Goal: Information Seeking & Learning: Learn about a topic

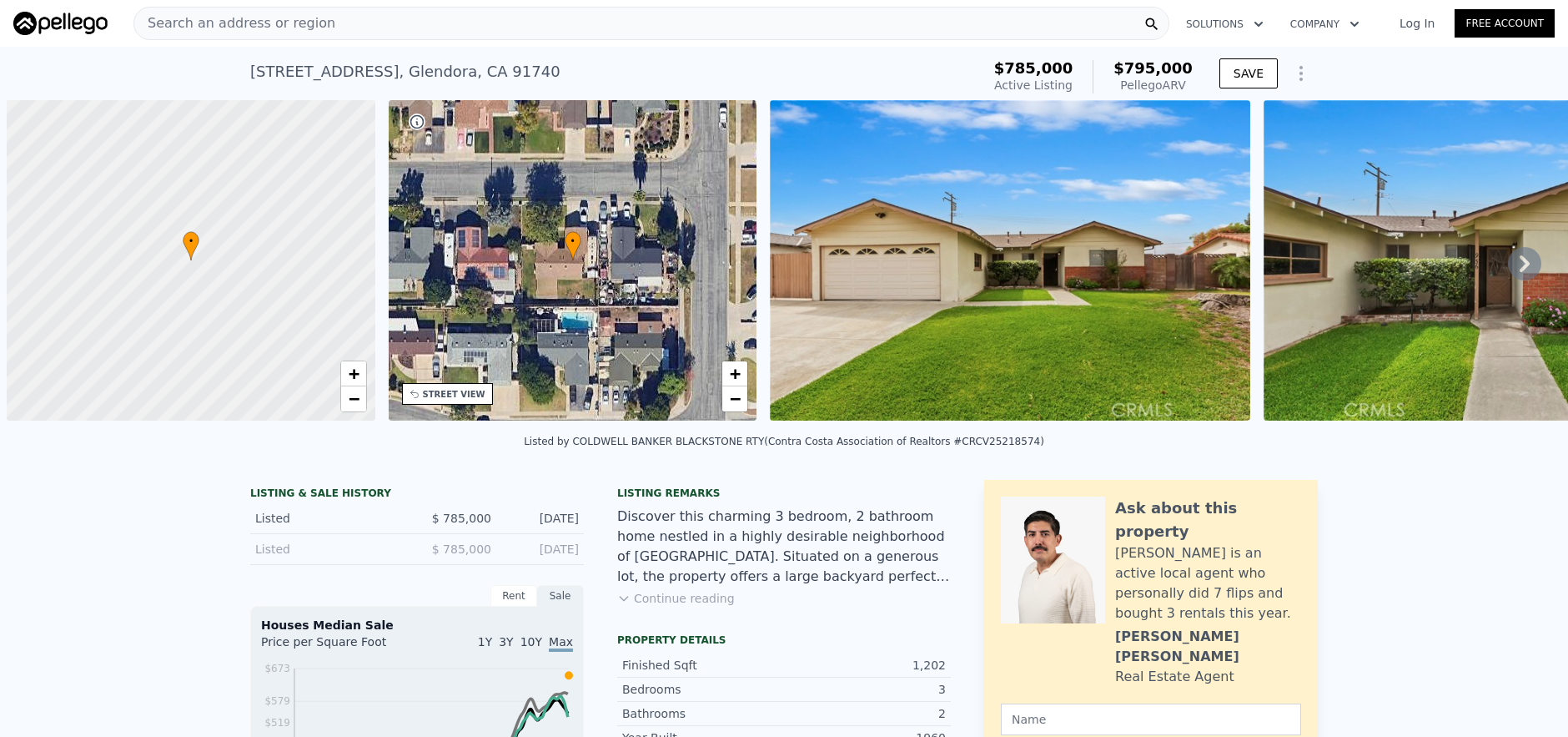
scroll to position [0, 7]
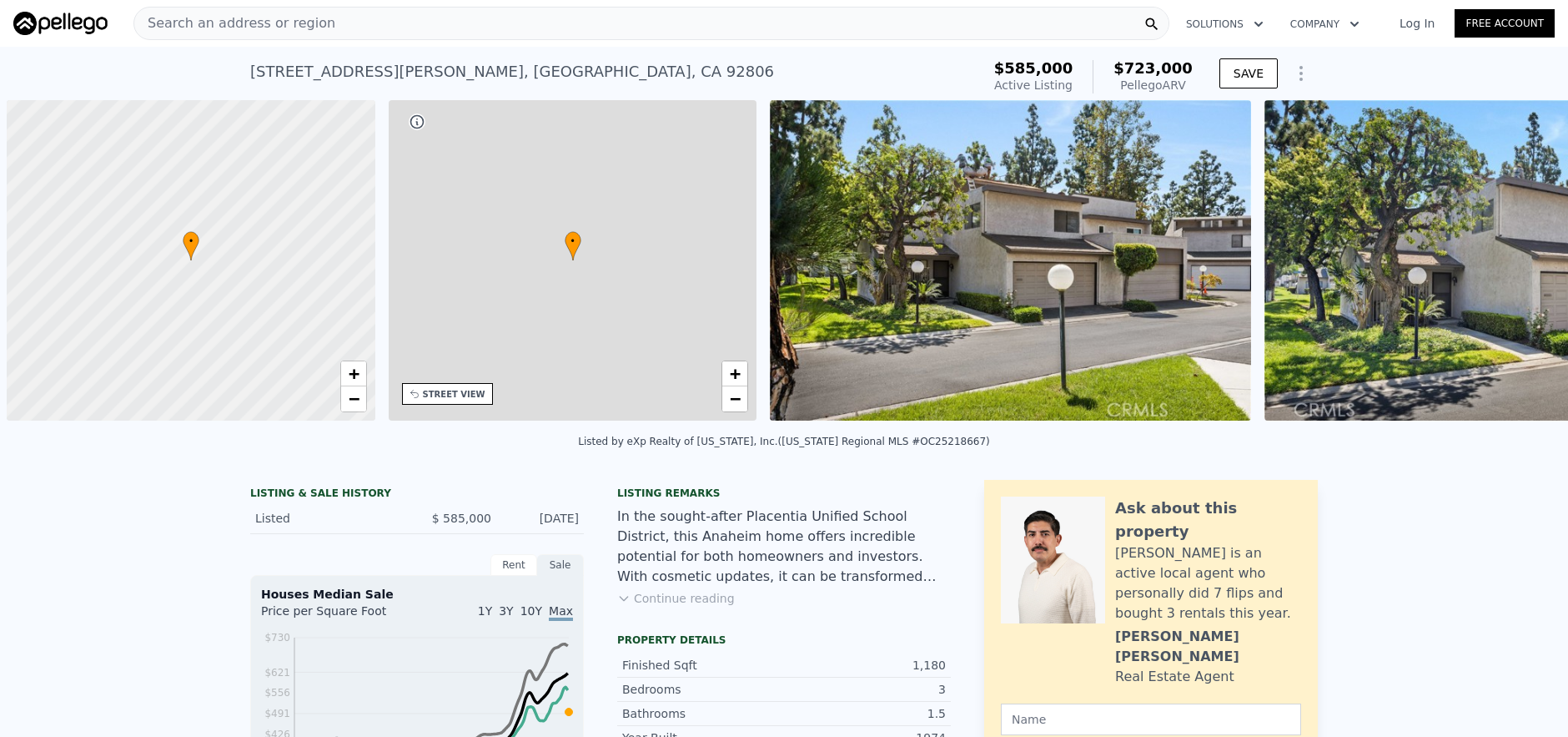
scroll to position [0, 7]
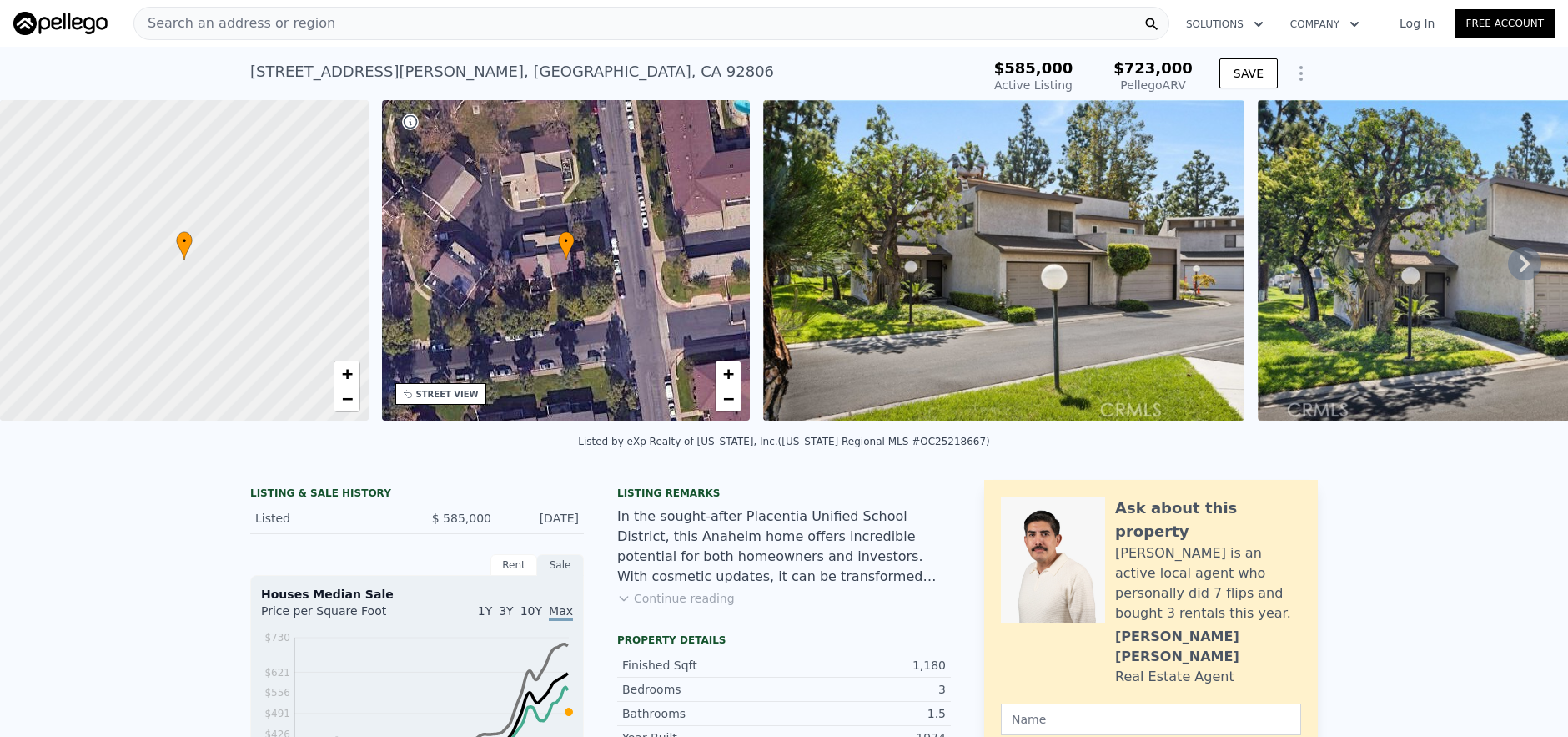
click at [340, 26] on div "Search an address or region" at bounding box center [651, 24] width 1036 height 33
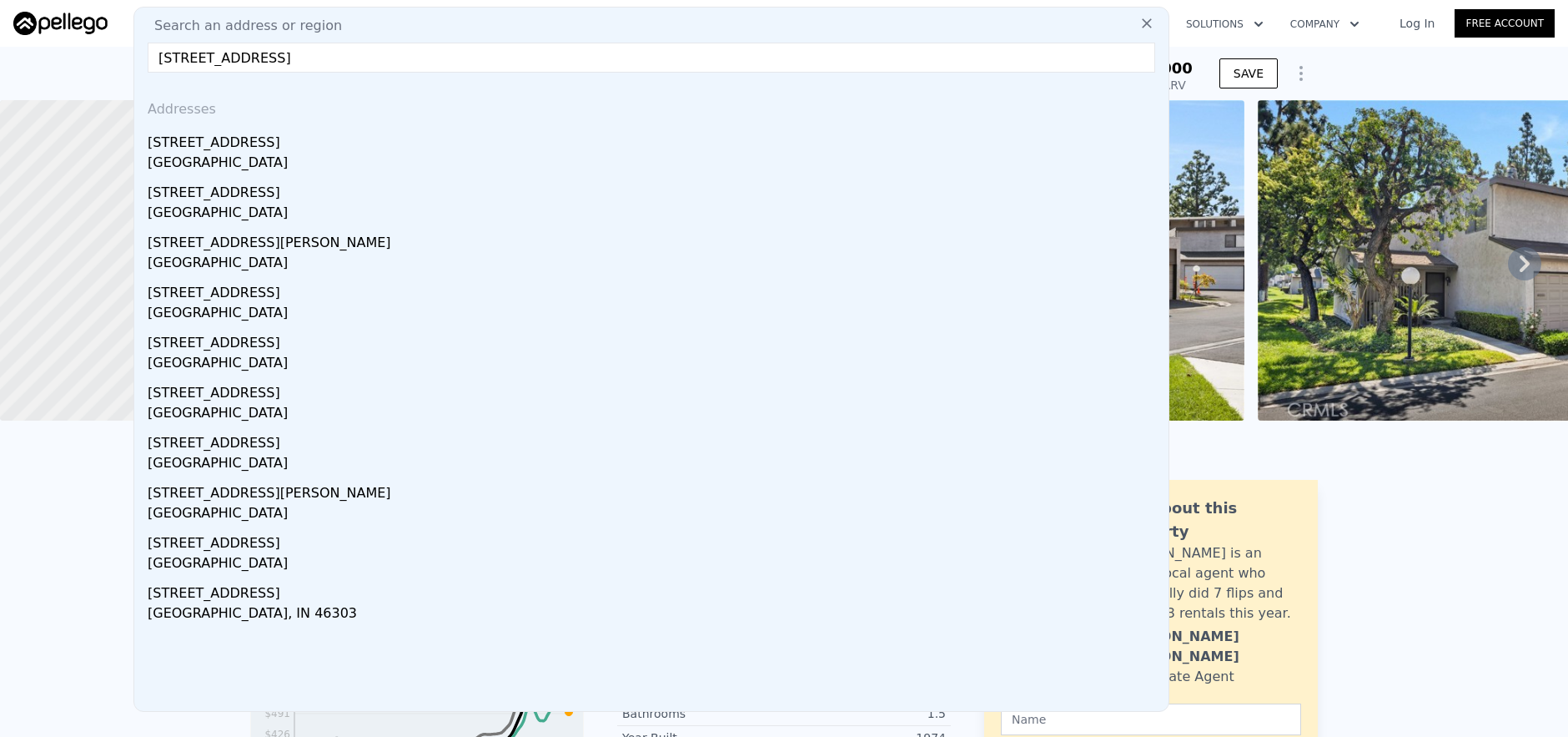
type input "[STREET_ADDRESS]"
click at [415, 164] on div "[GEOGRAPHIC_DATA]" at bounding box center [655, 164] width 1014 height 24
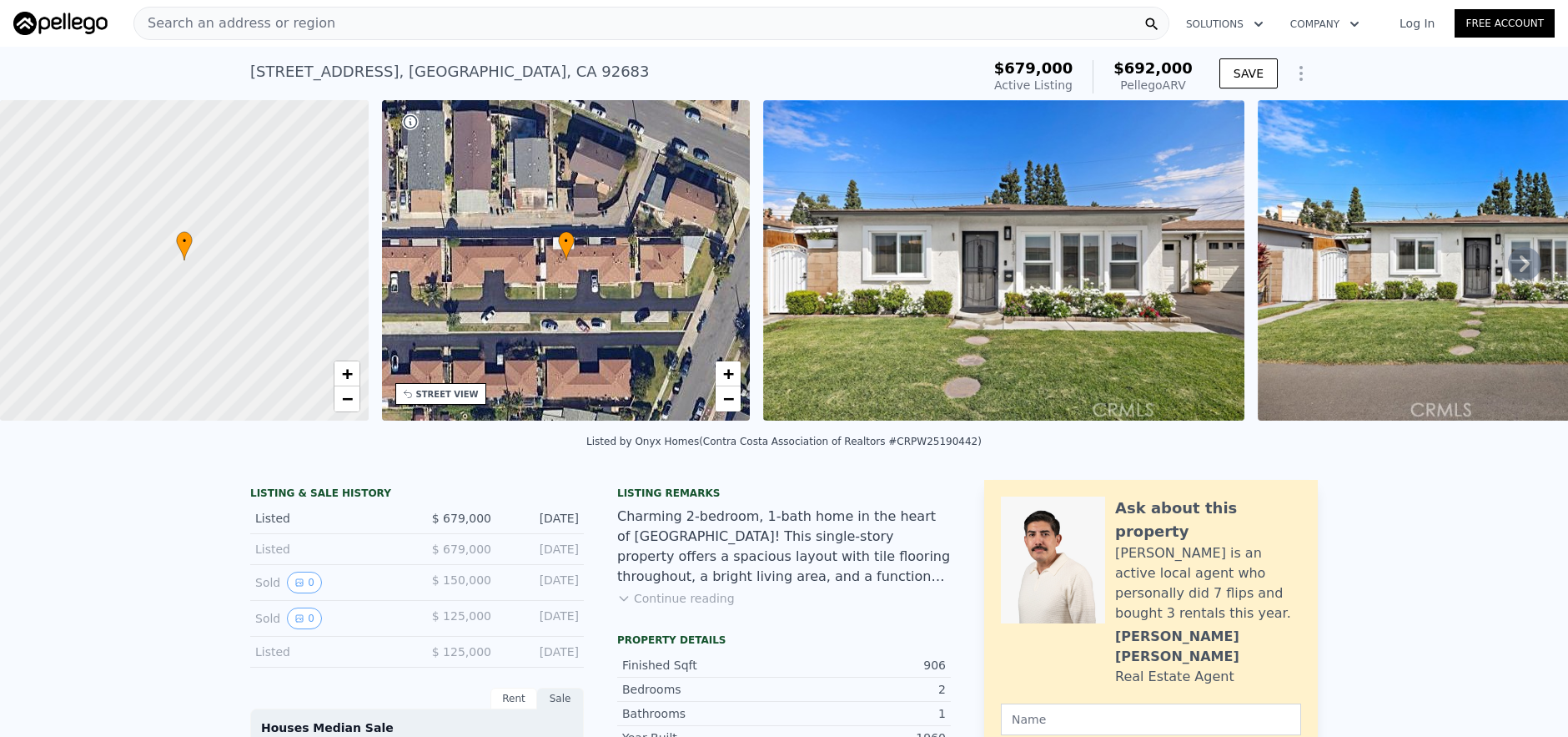
click at [407, 16] on div "Search an address or region" at bounding box center [651, 24] width 1036 height 33
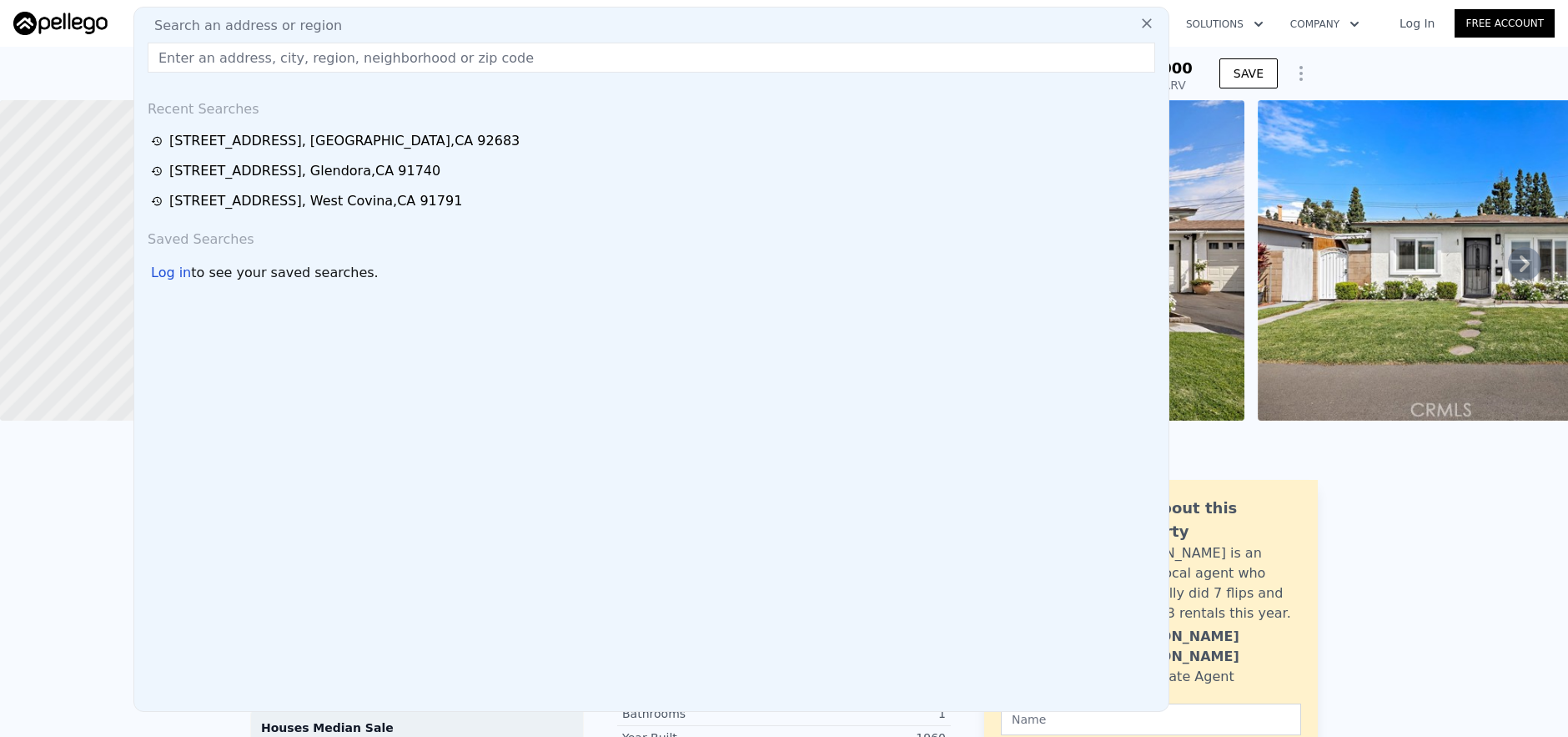
click at [407, 34] on div "Search an address or region" at bounding box center [651, 25] width 1021 height 20
click at [409, 60] on input "text" at bounding box center [651, 58] width 1008 height 30
paste input "[STREET_ADDRESS]"
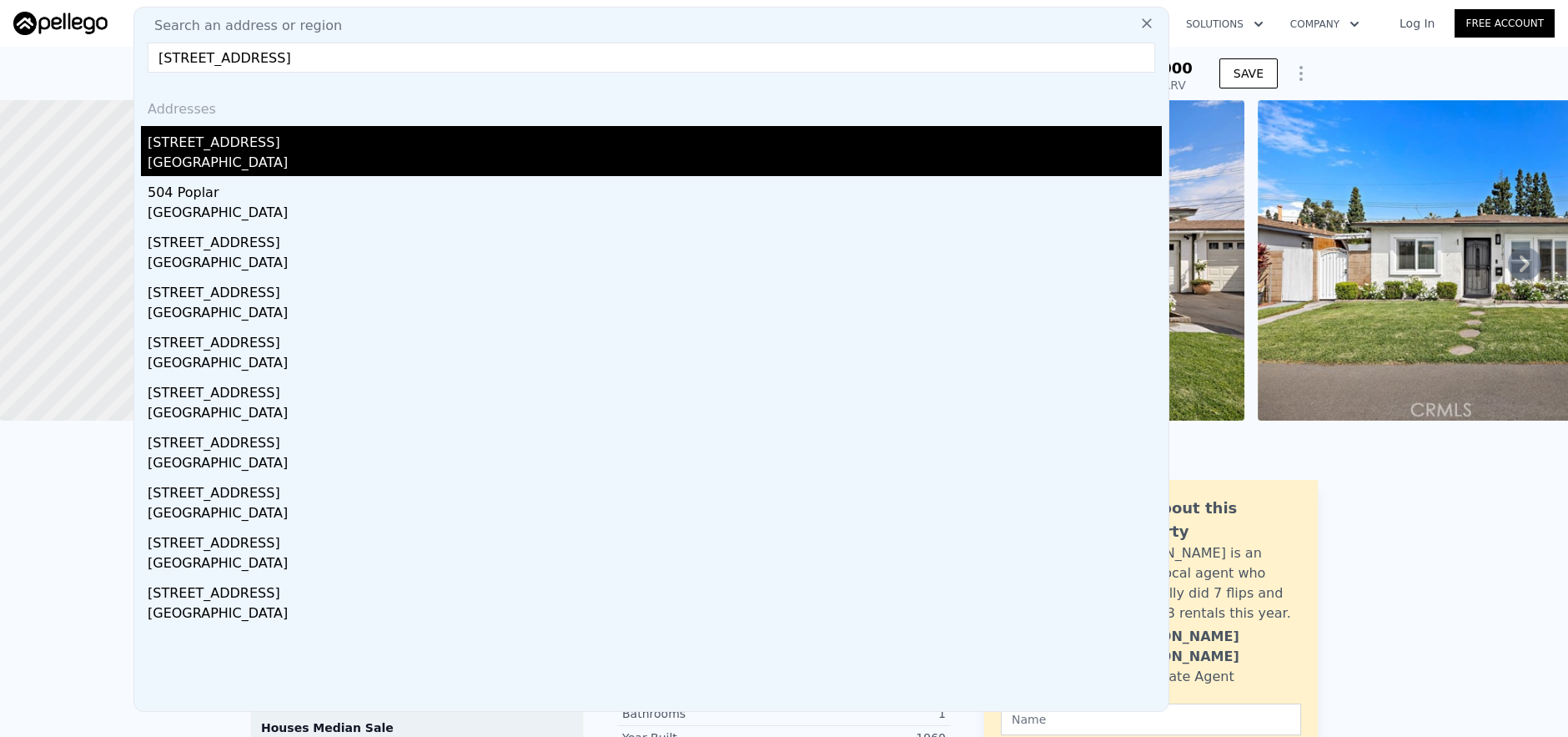
type input "[STREET_ADDRESS]"
click at [391, 149] on div "[STREET_ADDRESS]" at bounding box center [655, 139] width 1014 height 27
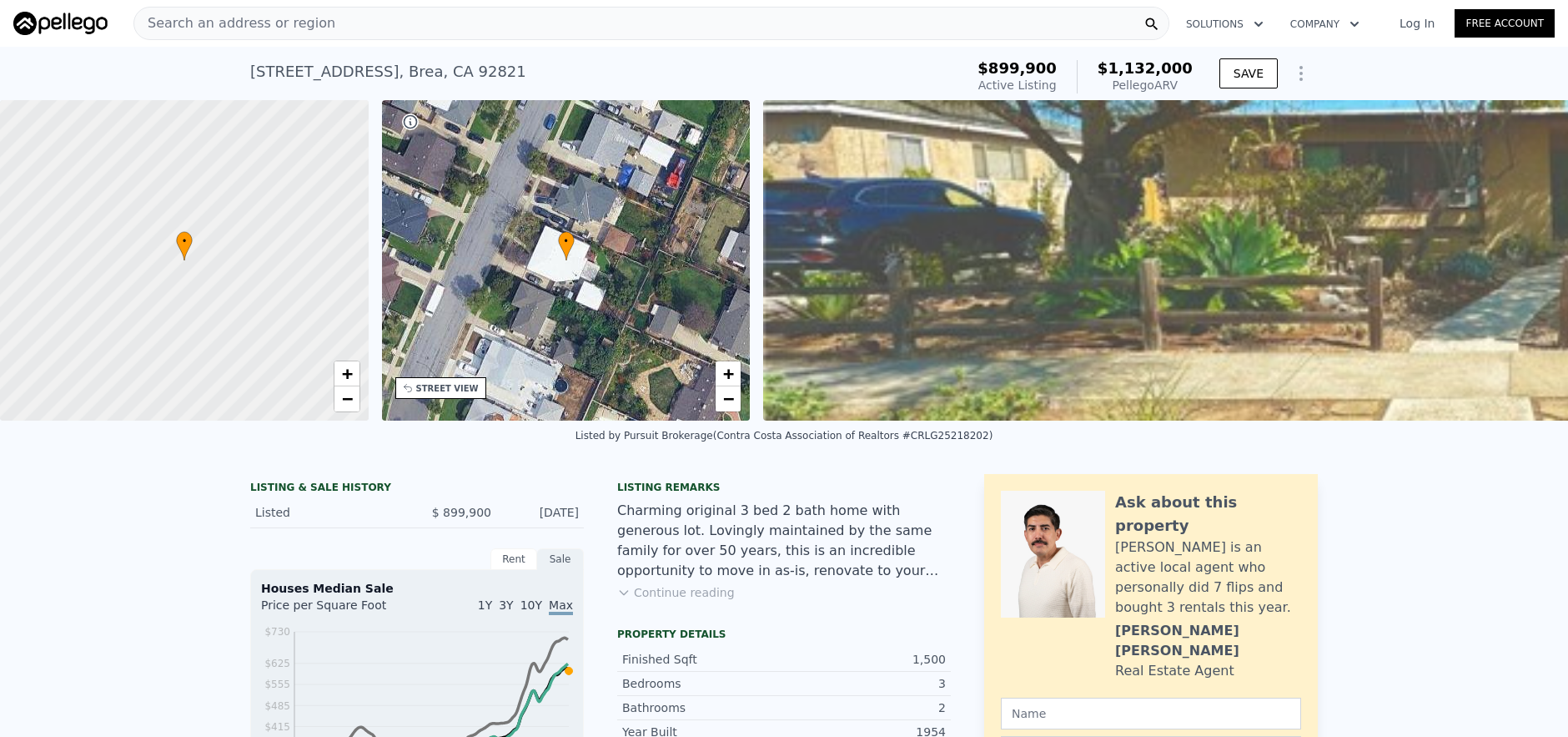
click at [676, 41] on div "Search an address or region Solutions Company Open main menu Log In Free Account" at bounding box center [784, 24] width 1542 height 40
click at [677, 36] on div "Search an address or region" at bounding box center [651, 24] width 1036 height 33
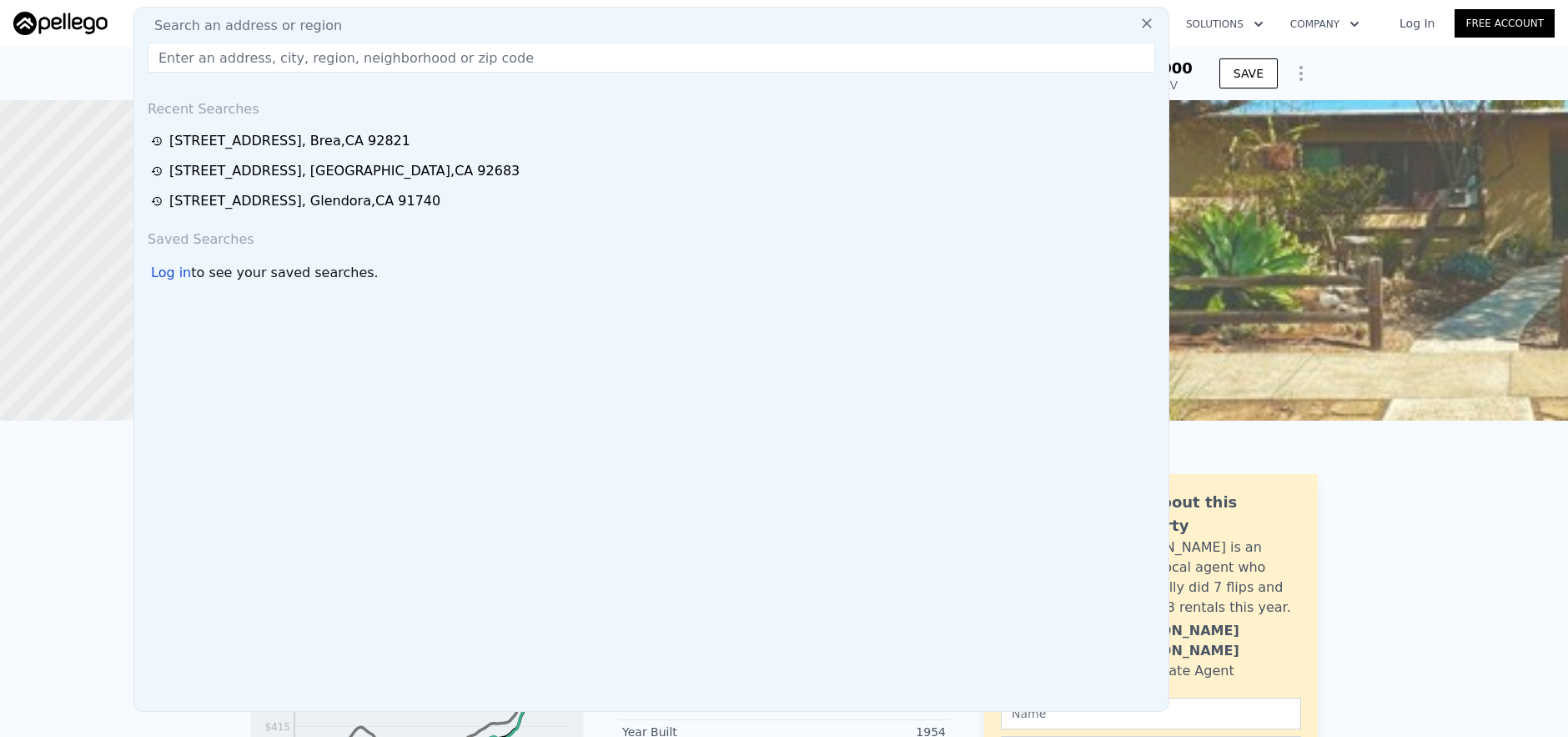
click at [683, 58] on input "text" at bounding box center [651, 58] width 1008 height 30
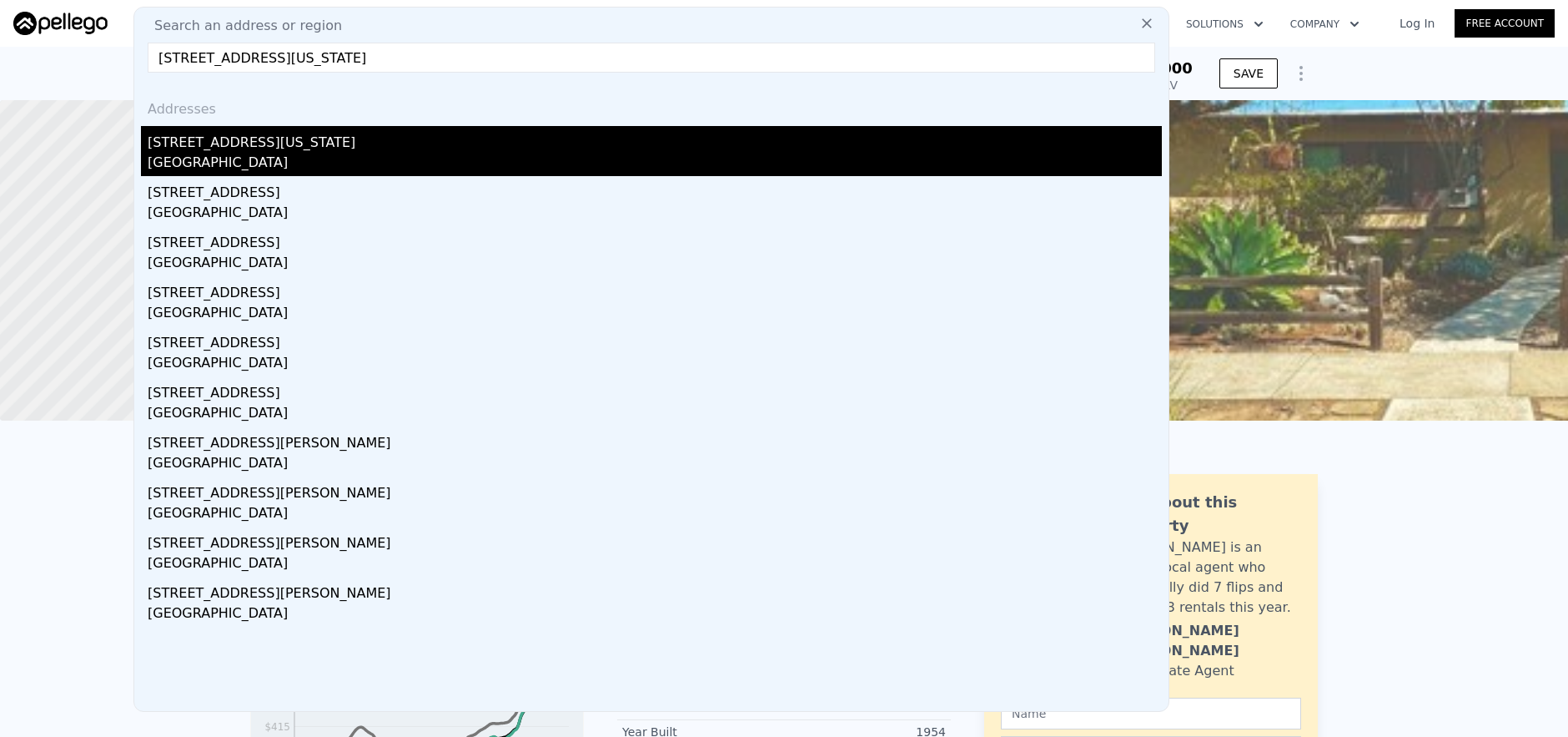
type input "[STREET_ADDRESS][US_STATE]"
click at [745, 136] on div "[STREET_ADDRESS][US_STATE]" at bounding box center [655, 139] width 1014 height 27
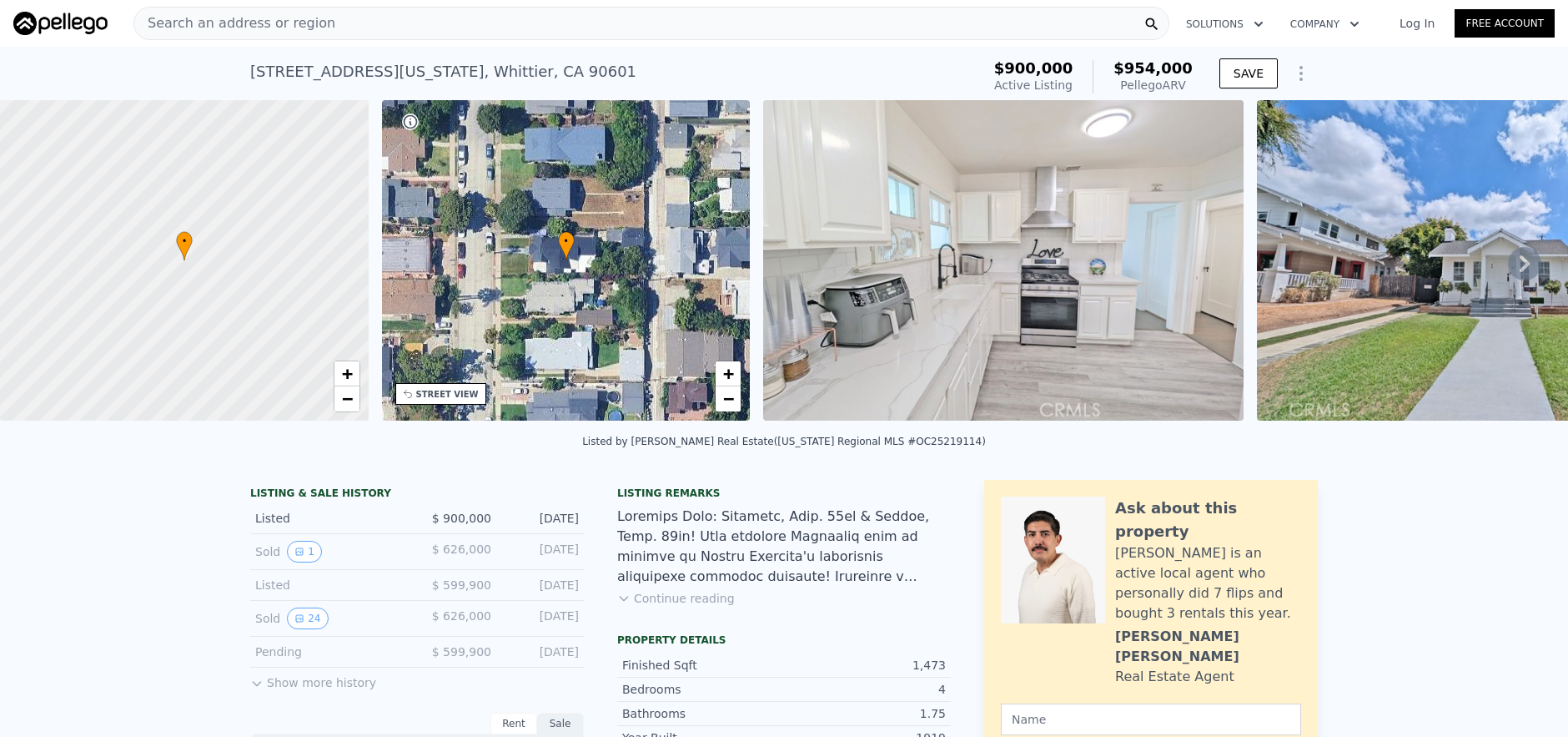
click at [516, 13] on div "Search an address or region" at bounding box center [651, 24] width 1036 height 33
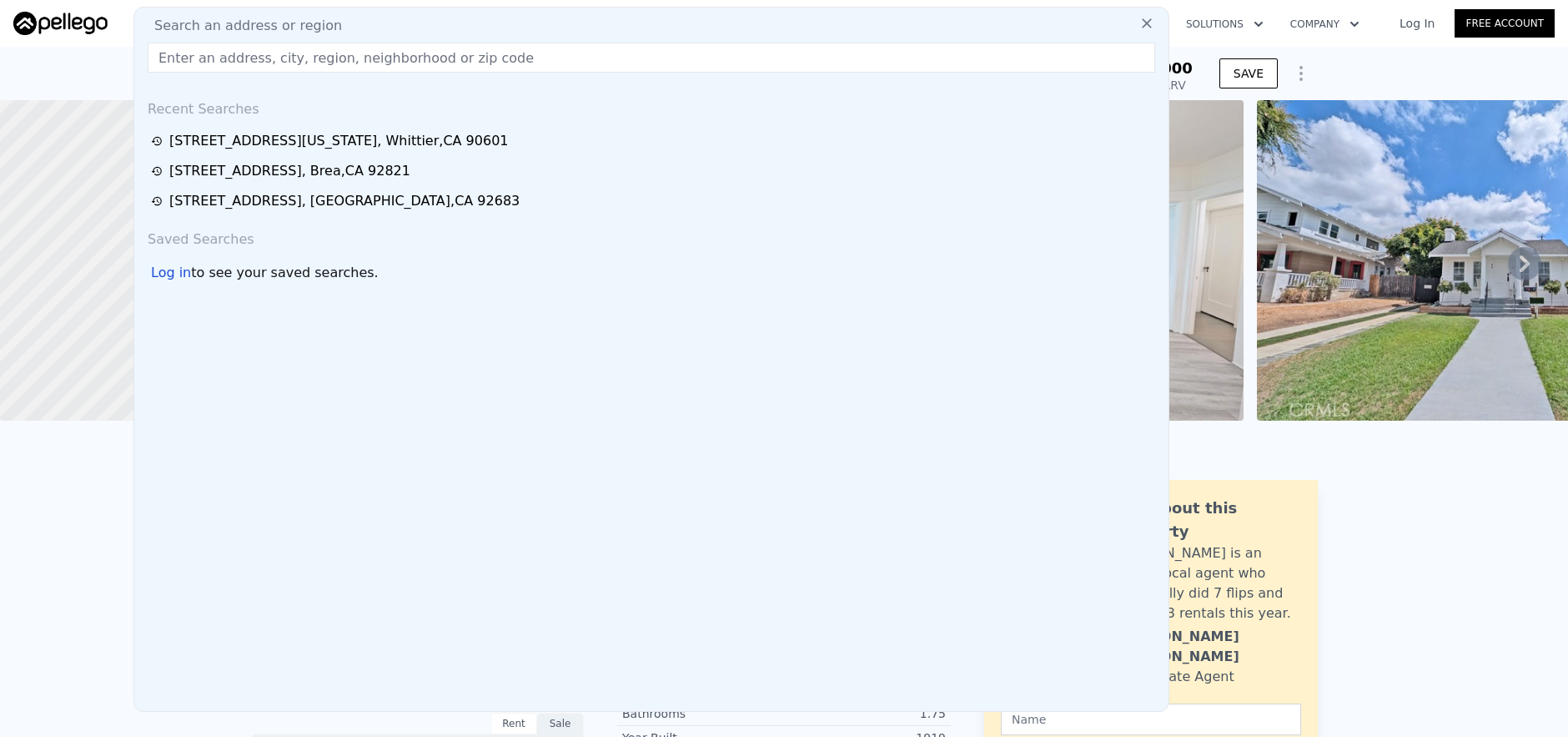
click at [543, 73] on div "Search an address or region Recent Searches [STREET_ADDRESS][GEOGRAPHIC_DATA][U…" at bounding box center [651, 359] width 1036 height 705
click at [584, 68] on div "Search an address or region Recent Searches [STREET_ADDRESS][GEOGRAPHIC_DATA][U…" at bounding box center [651, 359] width 1036 height 705
click at [585, 64] on input "text" at bounding box center [651, 58] width 1008 height 30
paste input "[STREET_ADDRESS][PERSON_NAME]"
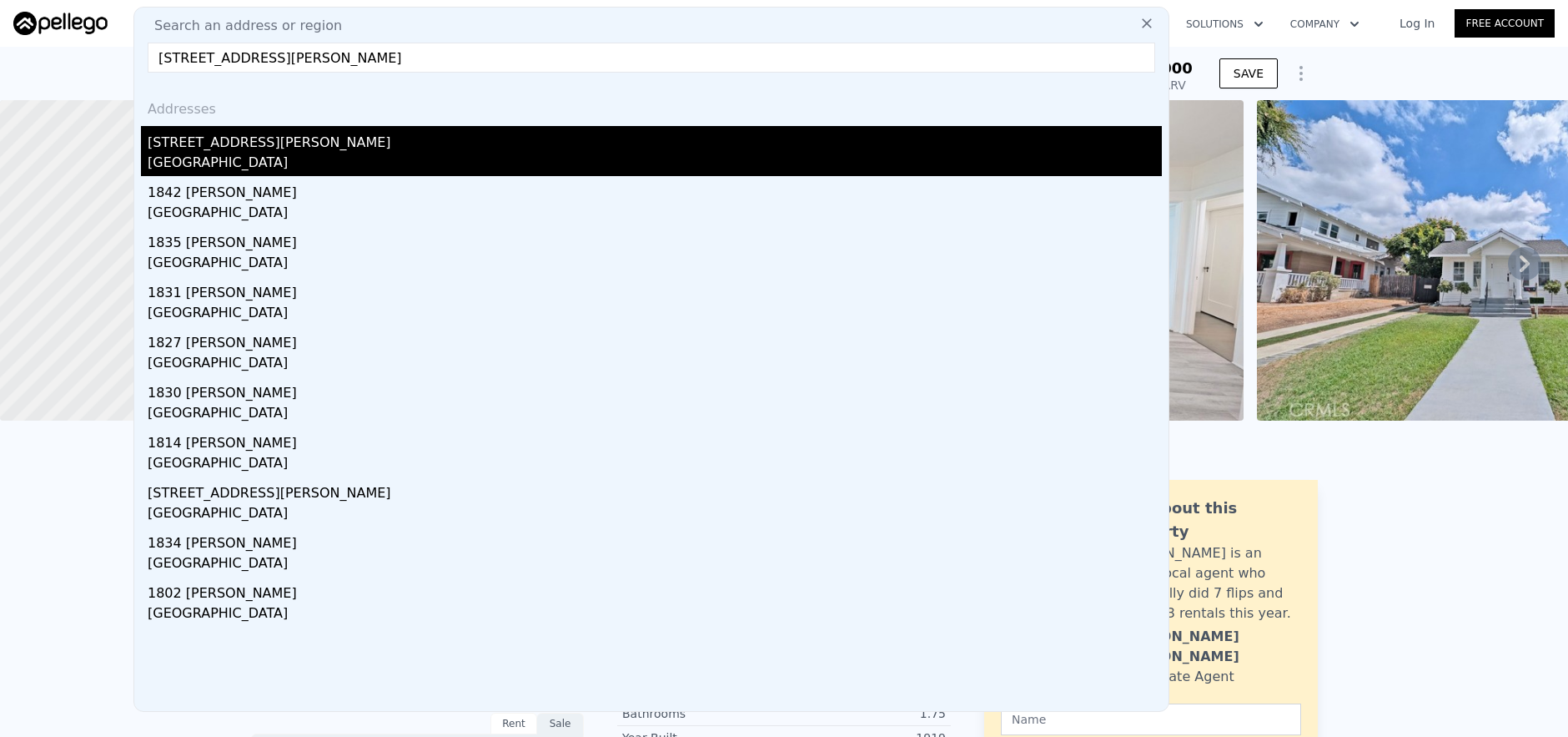
type input "[STREET_ADDRESS][PERSON_NAME]"
click at [564, 149] on div "[STREET_ADDRESS][PERSON_NAME]" at bounding box center [655, 139] width 1014 height 27
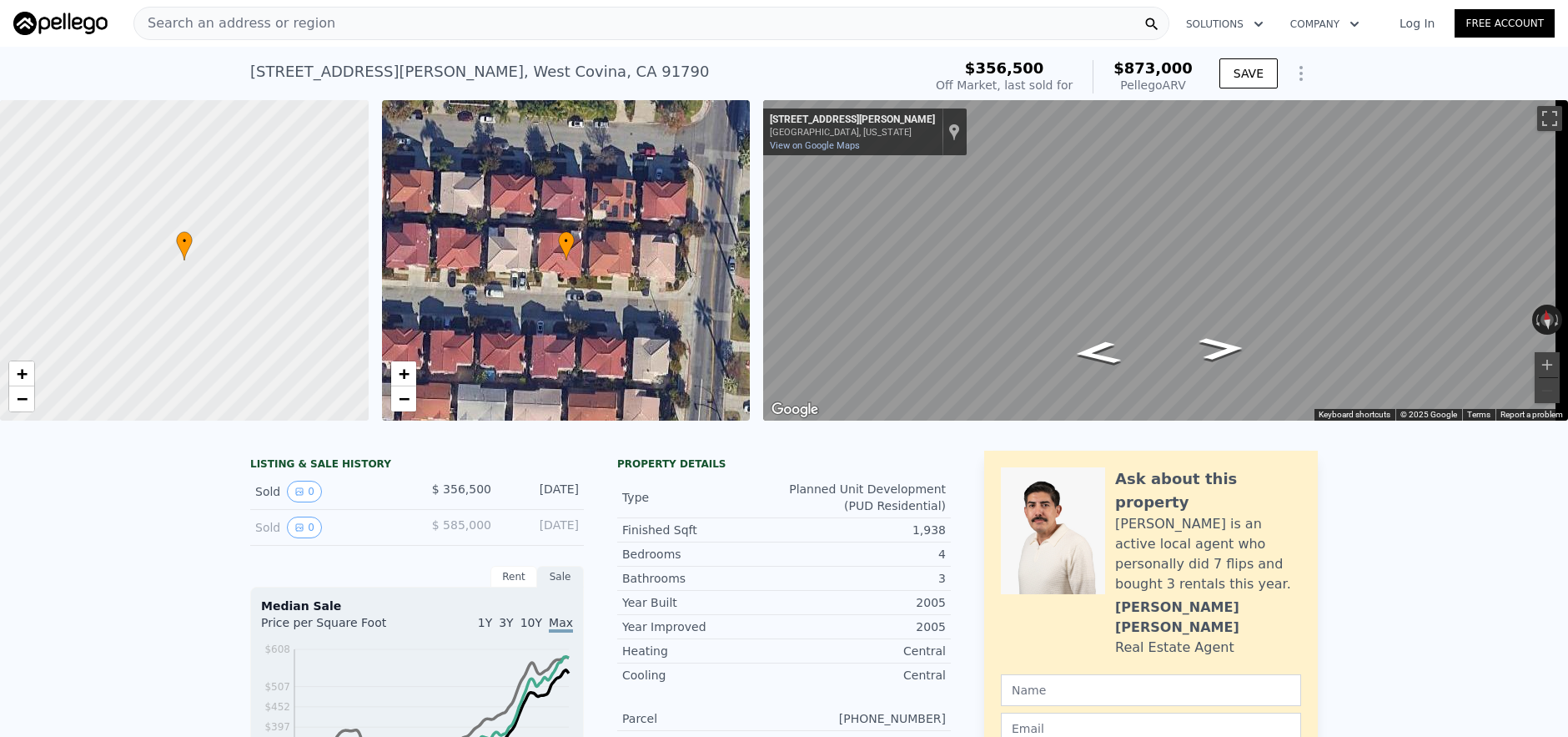
click at [583, 26] on div "Search an address or region" at bounding box center [651, 24] width 1036 height 33
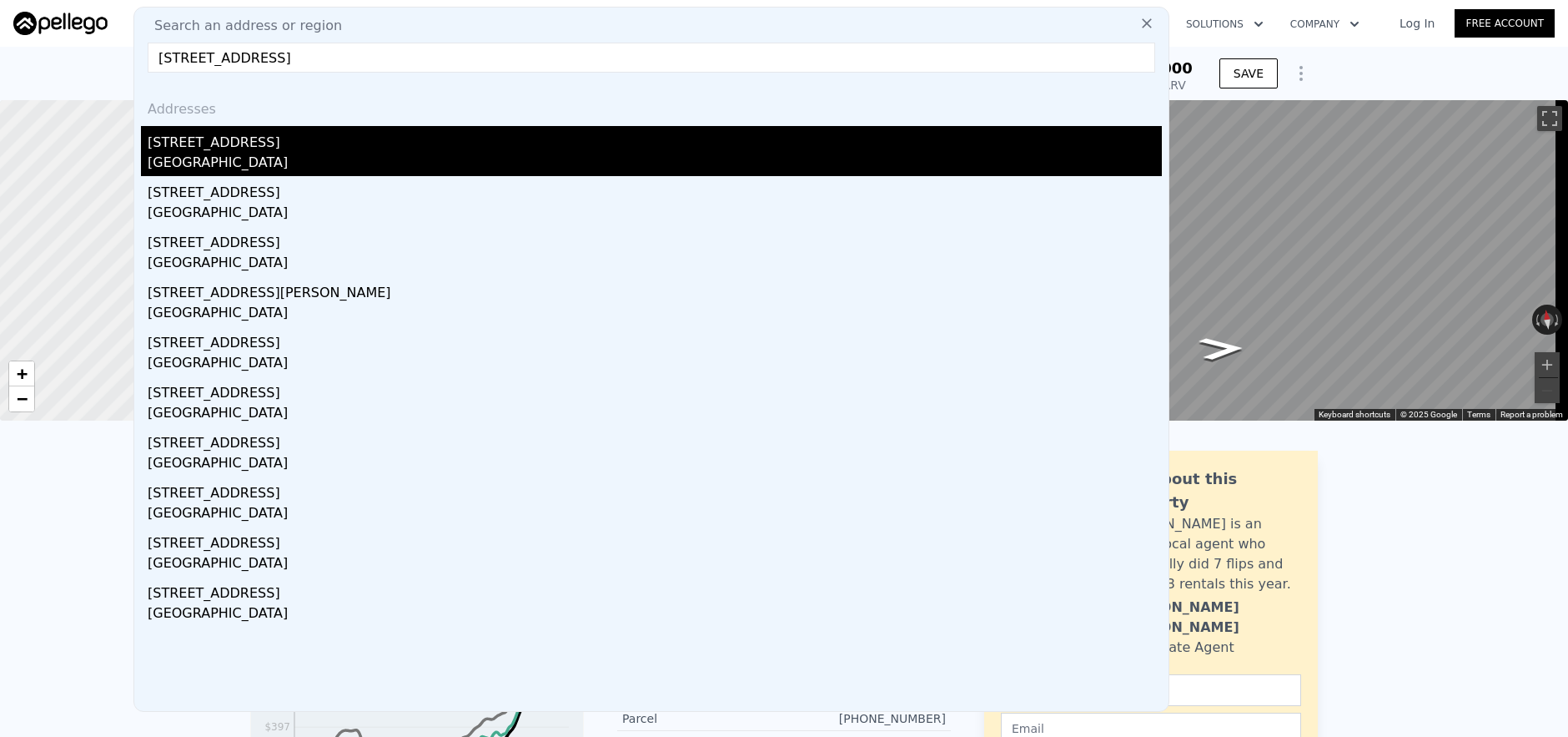
type input "[STREET_ADDRESS]"
click at [612, 162] on div "[GEOGRAPHIC_DATA]" at bounding box center [655, 164] width 1014 height 24
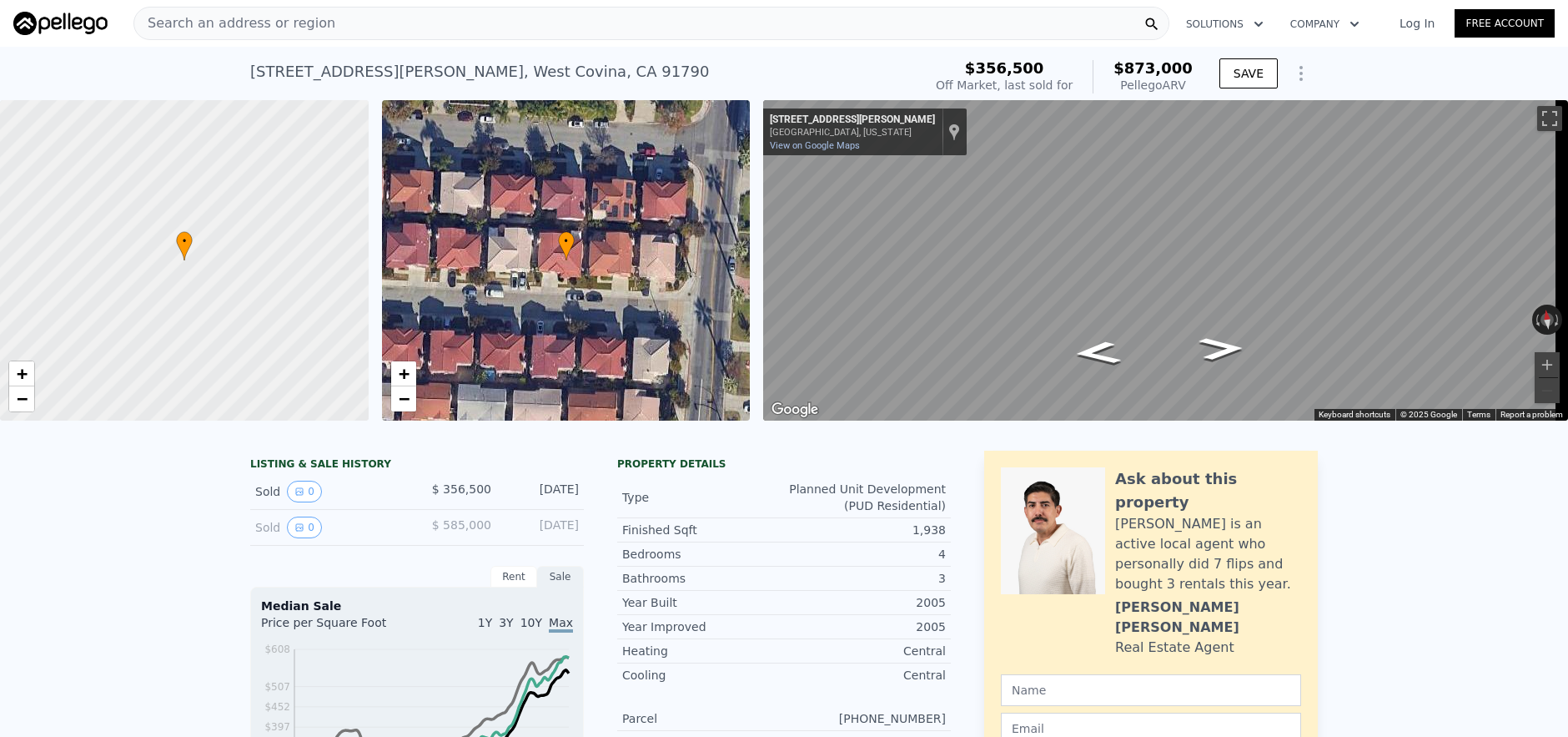
type input "2"
type input "1210"
type input "1578"
type input "6000"
type input "7704"
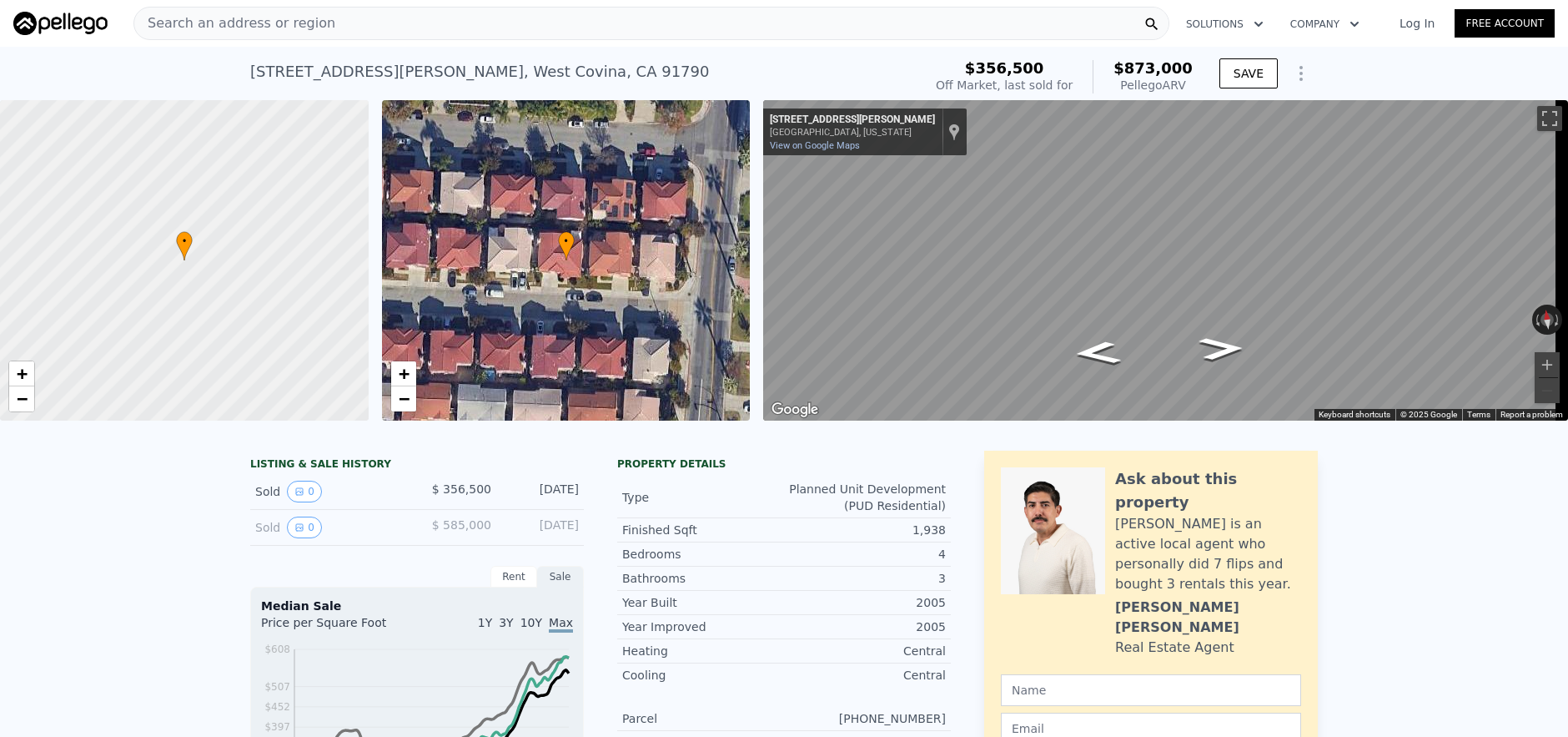
type input "$ 959,000"
type input "6"
type input "-$ 156,681"
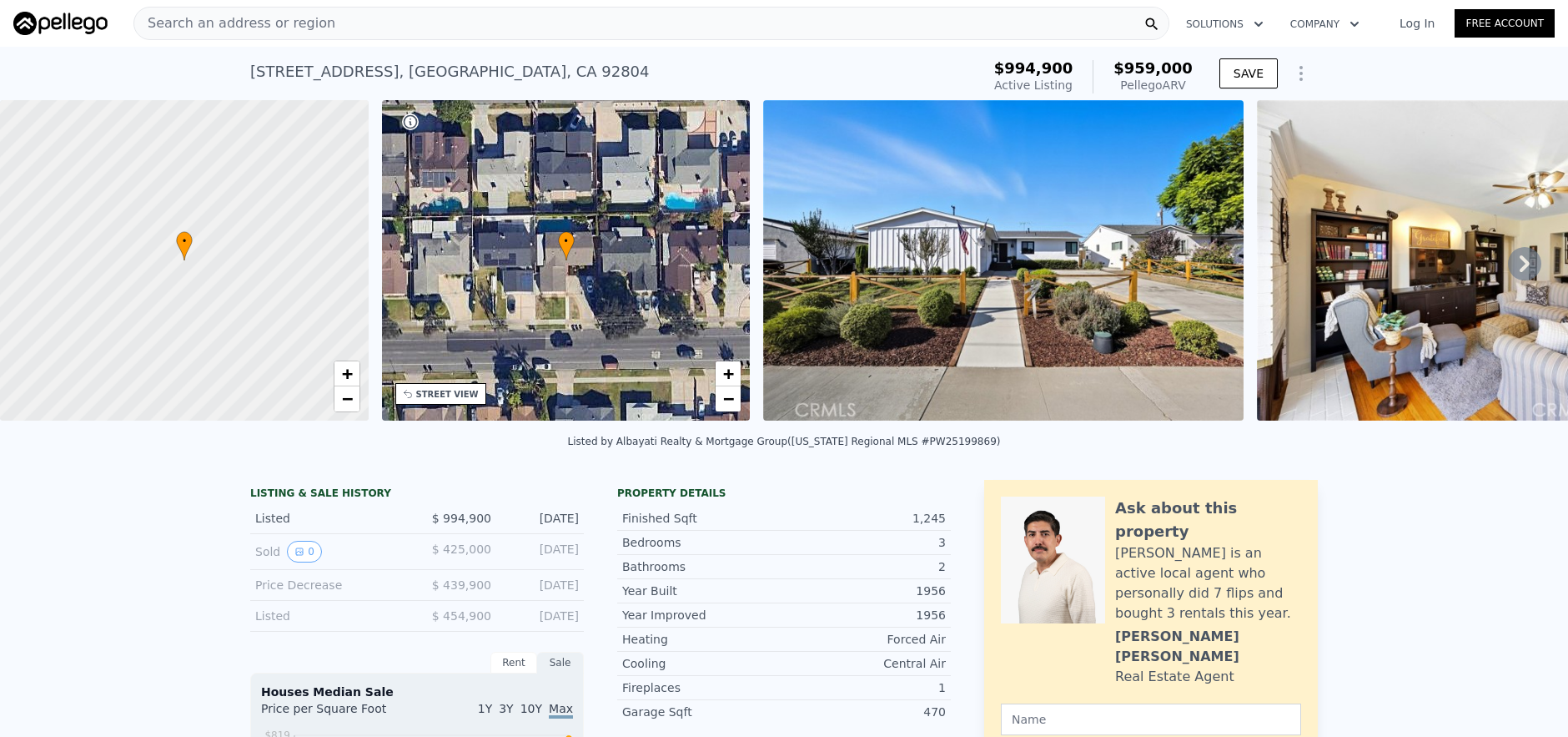
click at [386, 25] on div "Search an address or region" at bounding box center [651, 24] width 1036 height 33
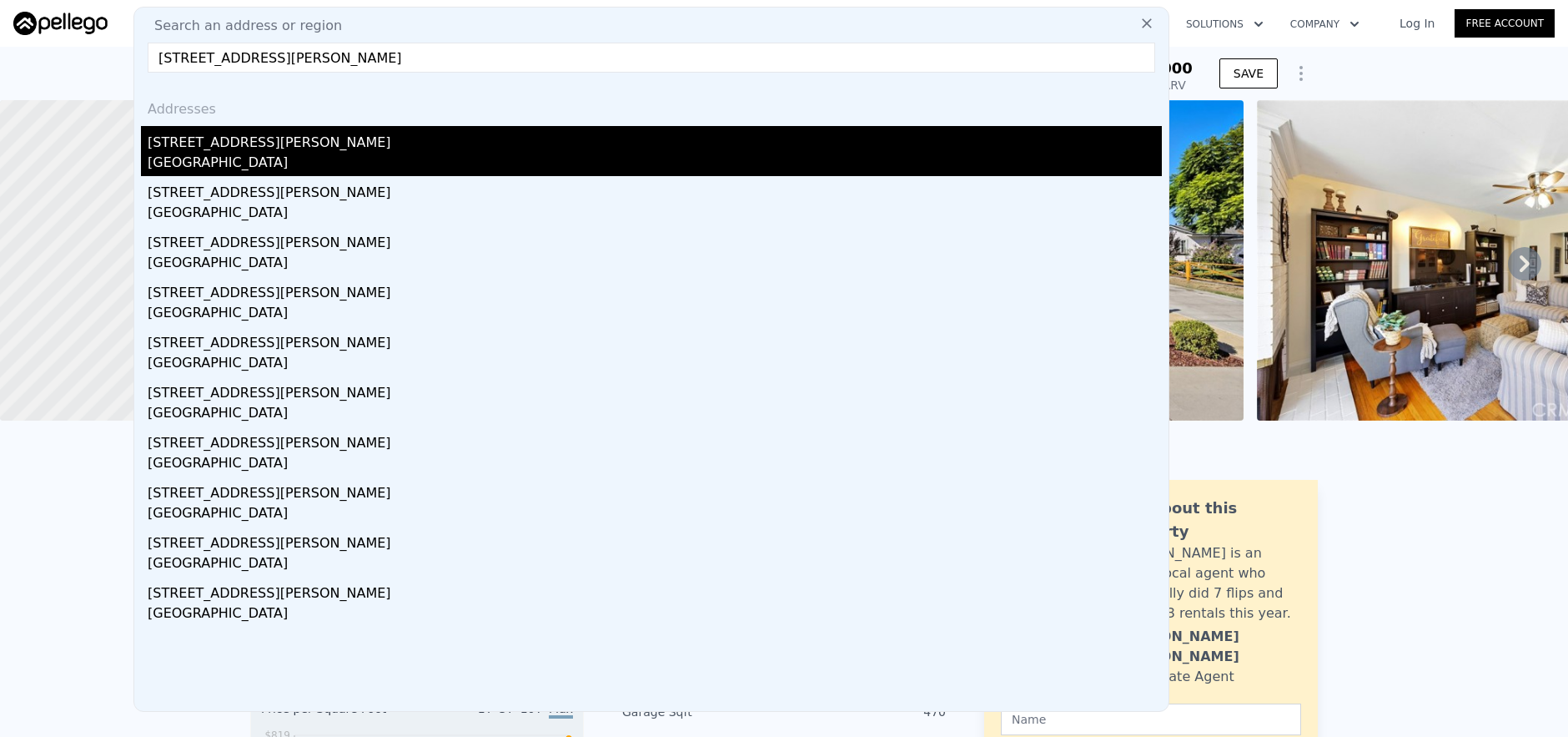
type input "[STREET_ADDRESS][PERSON_NAME]"
click at [472, 165] on div "[GEOGRAPHIC_DATA]" at bounding box center [655, 164] width 1014 height 24
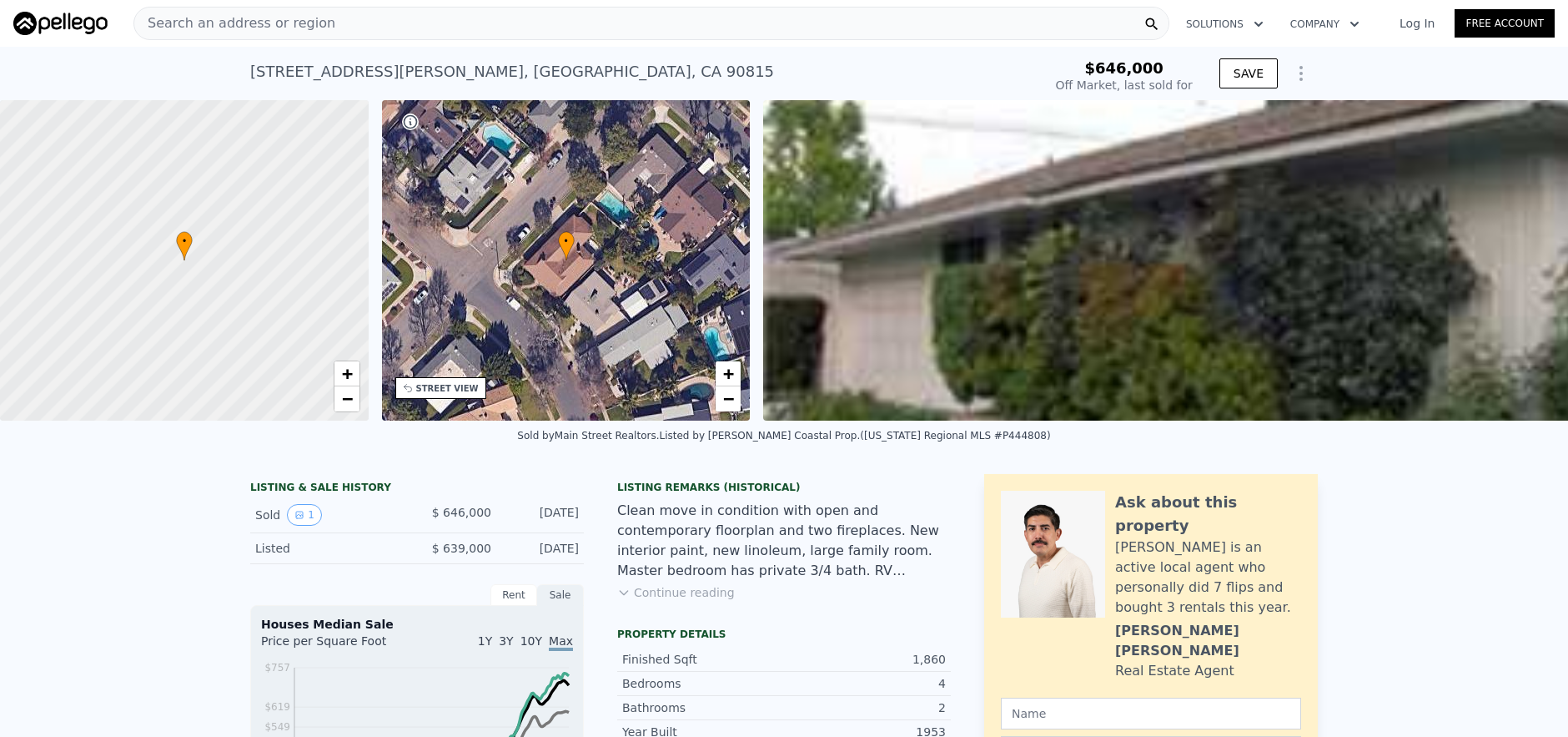
click at [449, 41] on div "Search an address or region Solutions Company Open main menu Log In Free Account" at bounding box center [784, 24] width 1542 height 40
click at [456, 38] on div "Search an address or region" at bounding box center [651, 24] width 1036 height 33
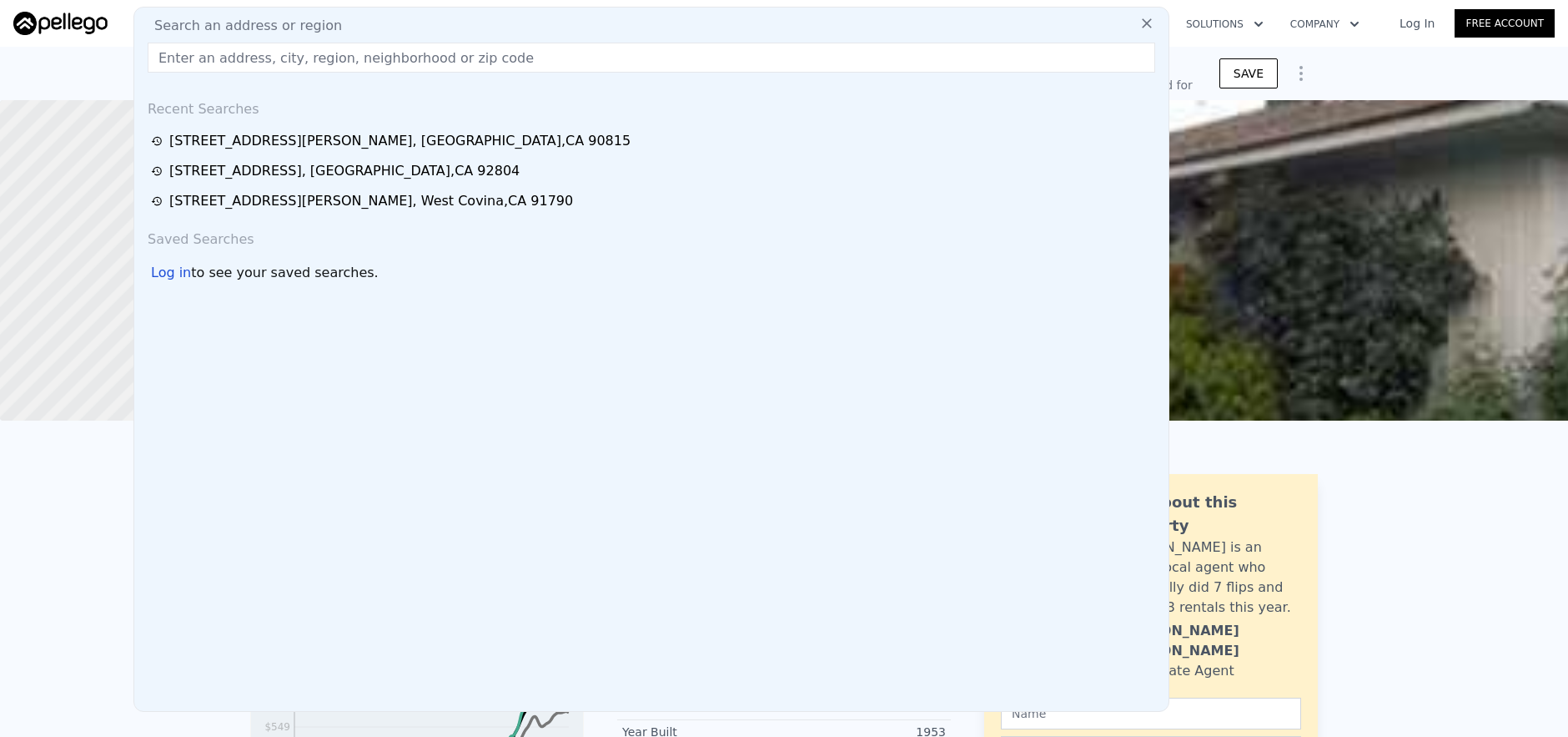
type input "$ 1,346,000"
type input "$ 570,732"
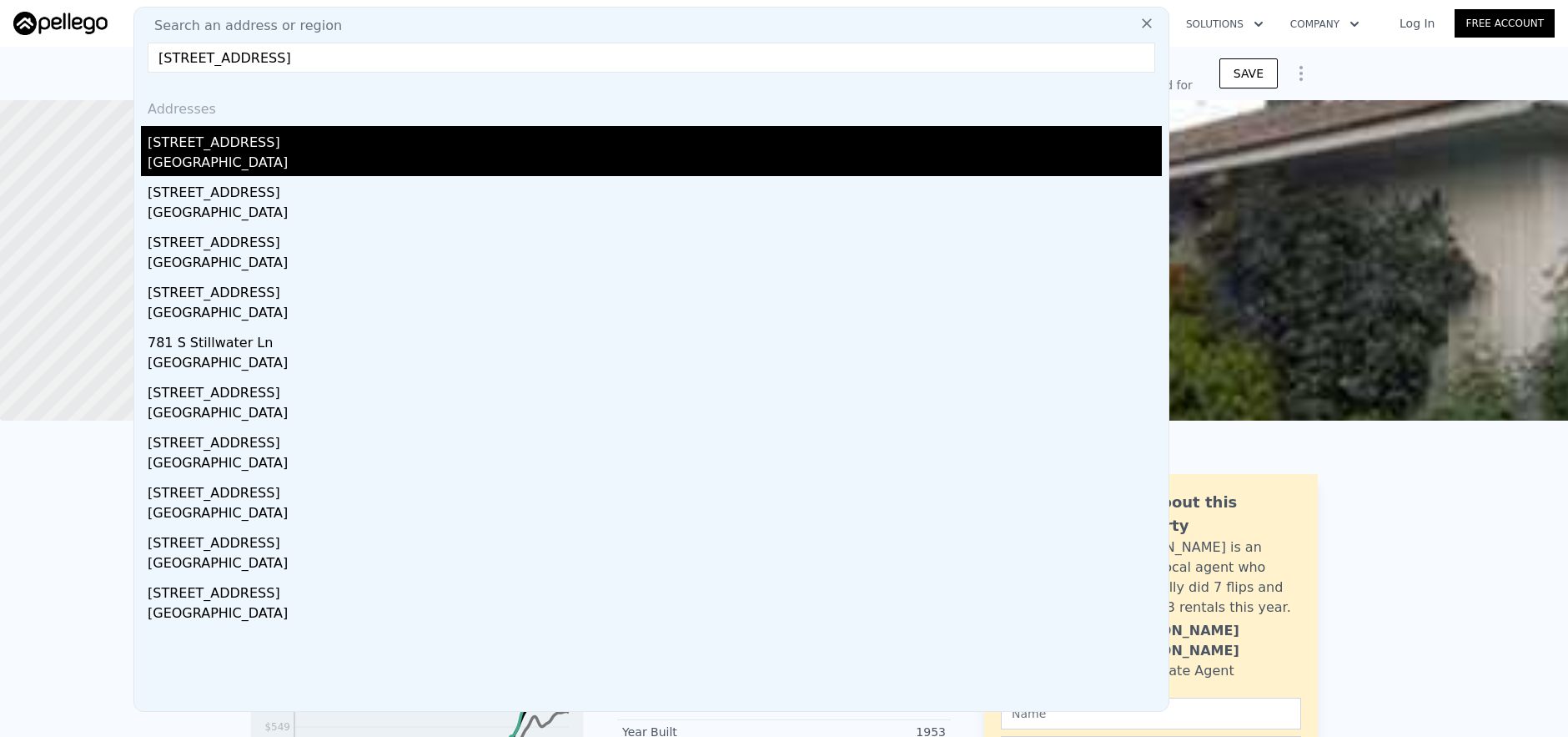
type input "[STREET_ADDRESS]"
click at [545, 161] on div "[GEOGRAPHIC_DATA]" at bounding box center [655, 164] width 1014 height 24
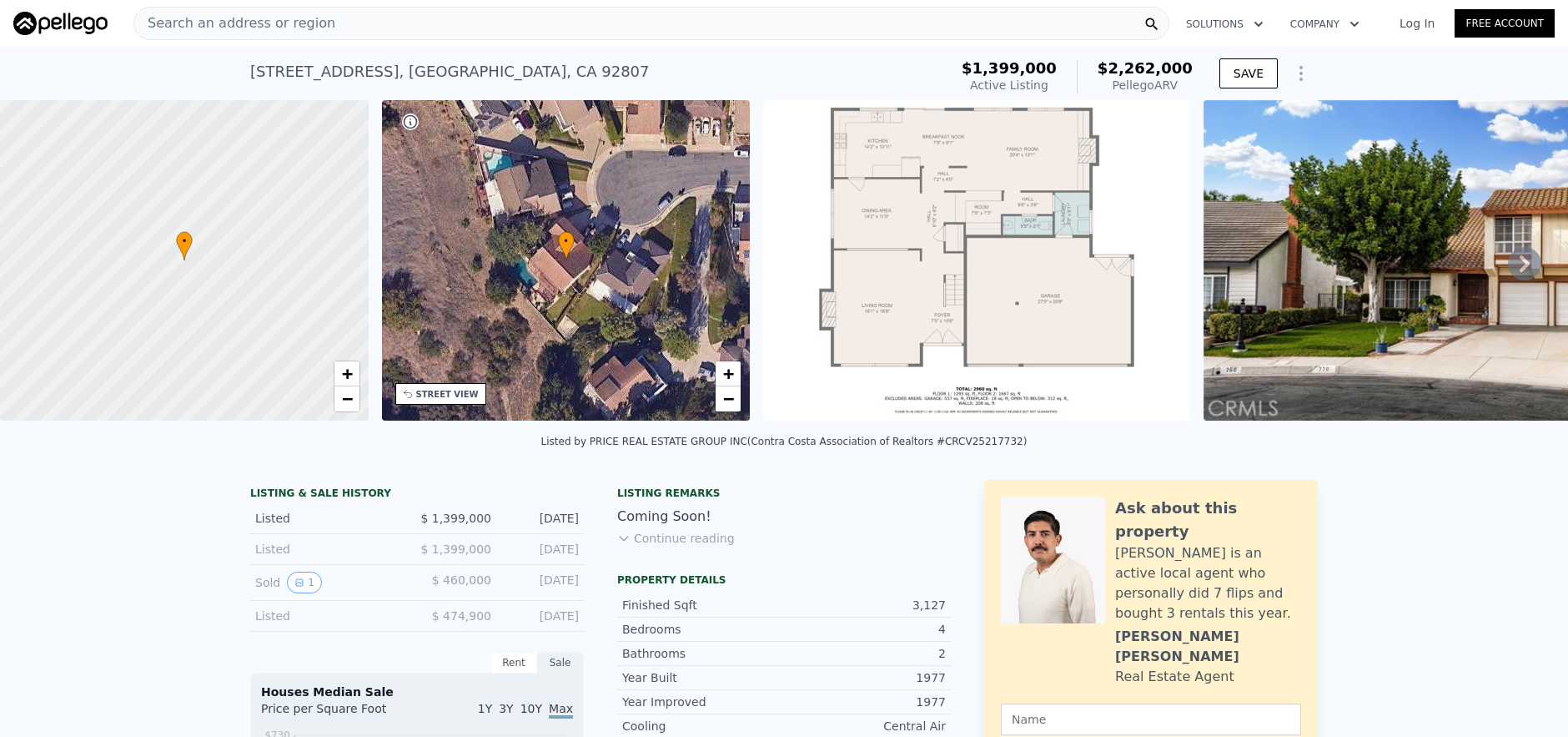
click at [436, 31] on div "Search an address or region" at bounding box center [651, 24] width 1036 height 33
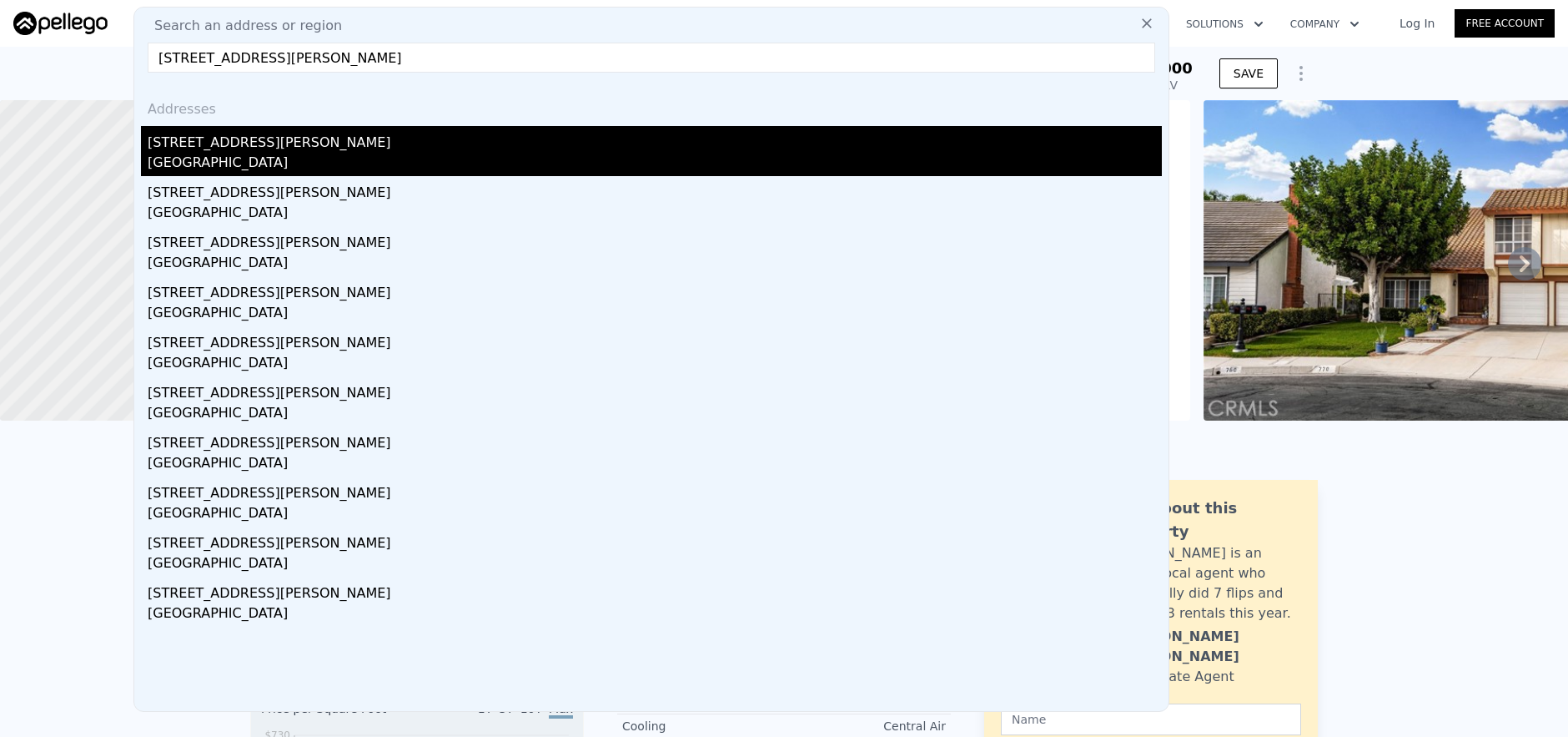
type input "[STREET_ADDRESS][PERSON_NAME]"
click at [437, 153] on div "[GEOGRAPHIC_DATA]" at bounding box center [655, 164] width 1014 height 24
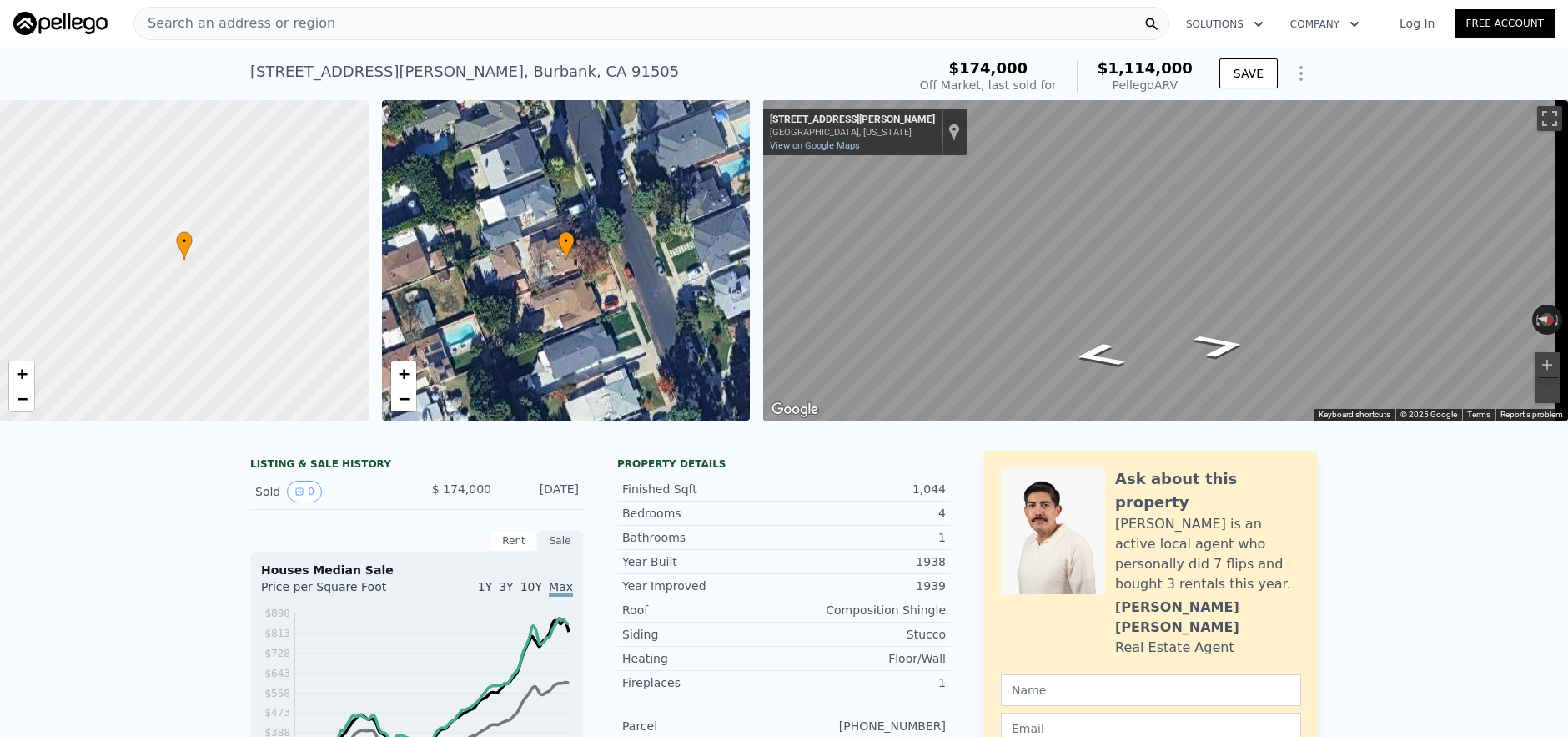
click at [299, 45] on nav "Search an address or region Solutions Company Open main menu Log In Free Account" at bounding box center [784, 23] width 1568 height 46
click at [307, 38] on div "Search an address or region" at bounding box center [235, 24] width 201 height 31
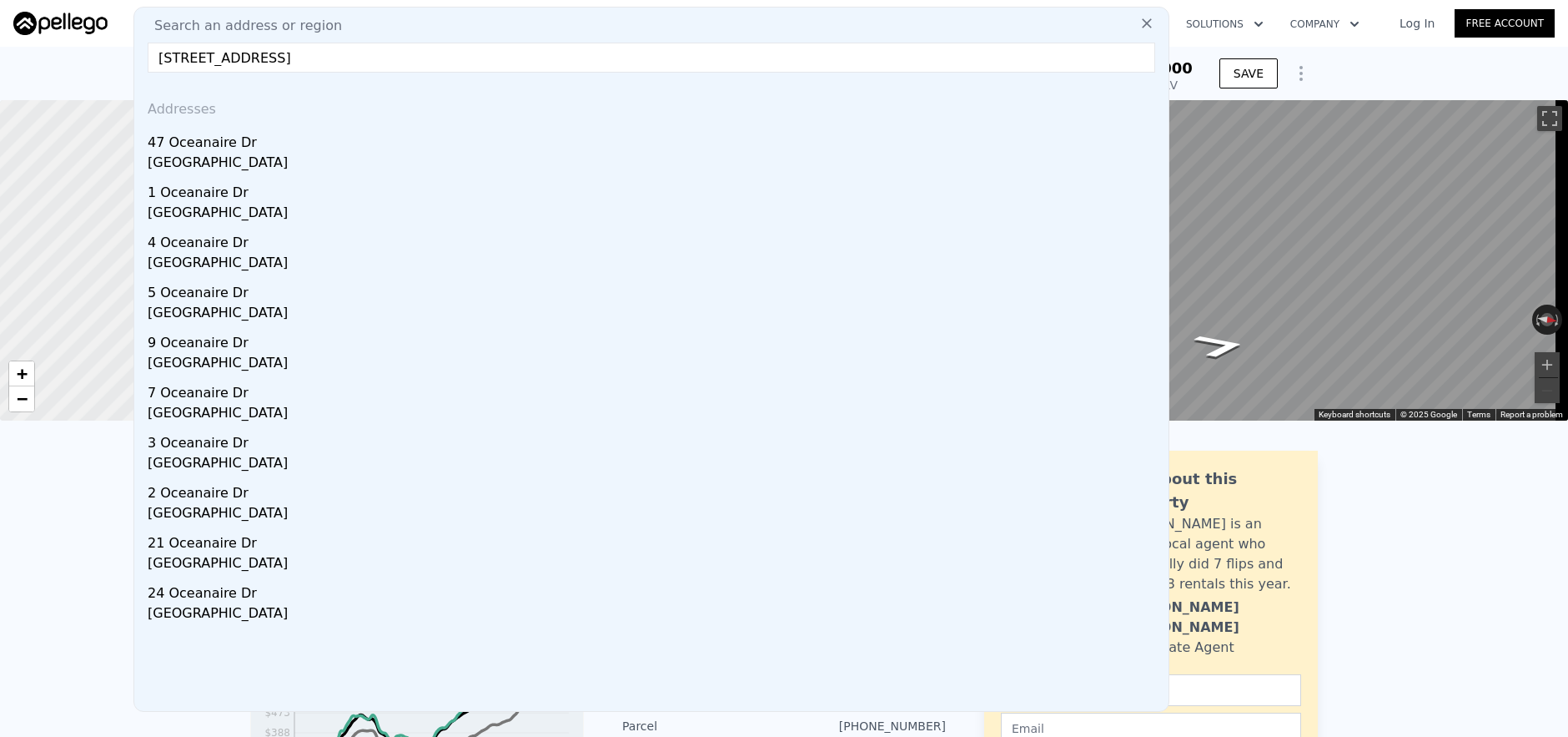
type input "[STREET_ADDRESS]"
click at [416, 153] on div "[GEOGRAPHIC_DATA]" at bounding box center [655, 164] width 1014 height 24
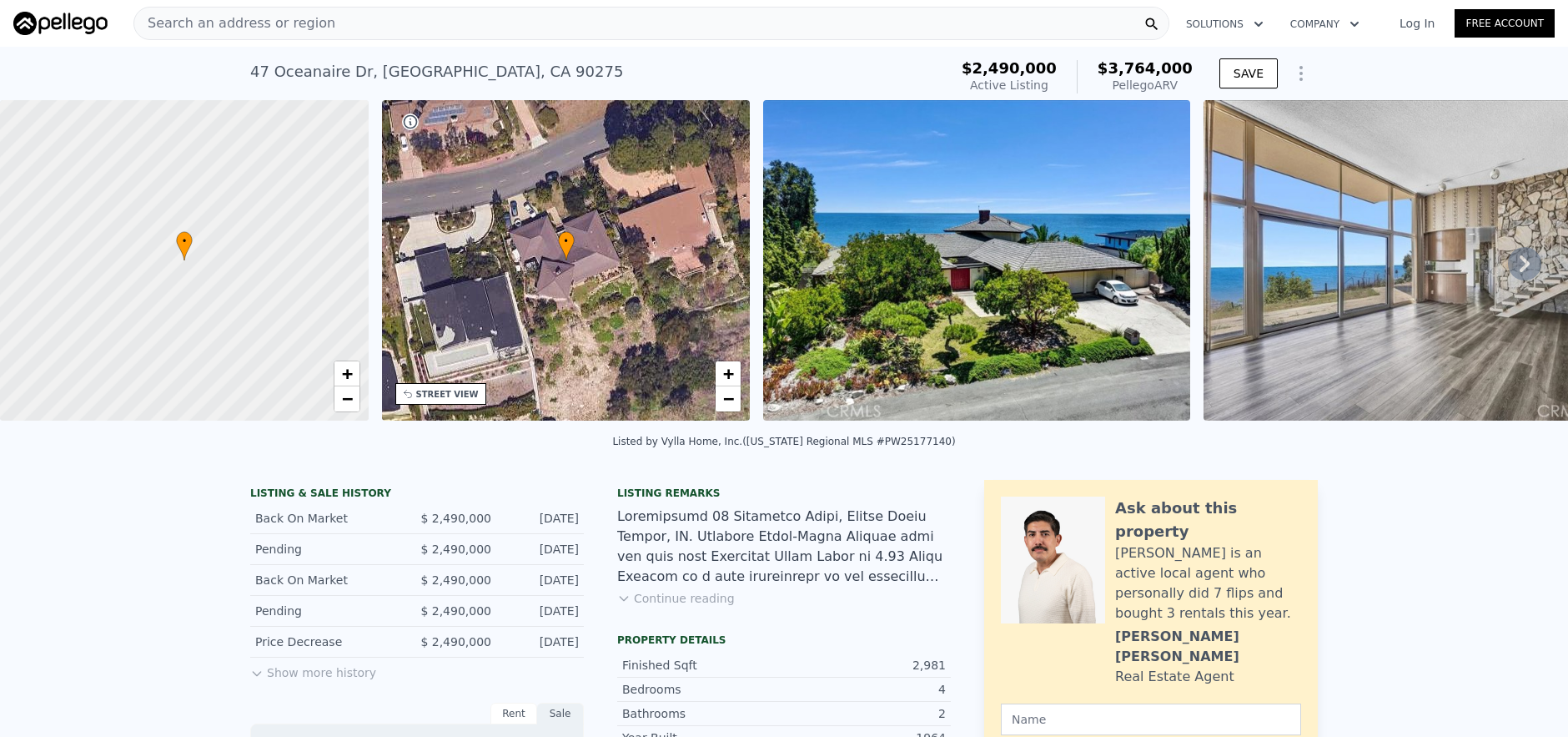
click at [243, 27] on span "Search an address or region" at bounding box center [235, 23] width 201 height 20
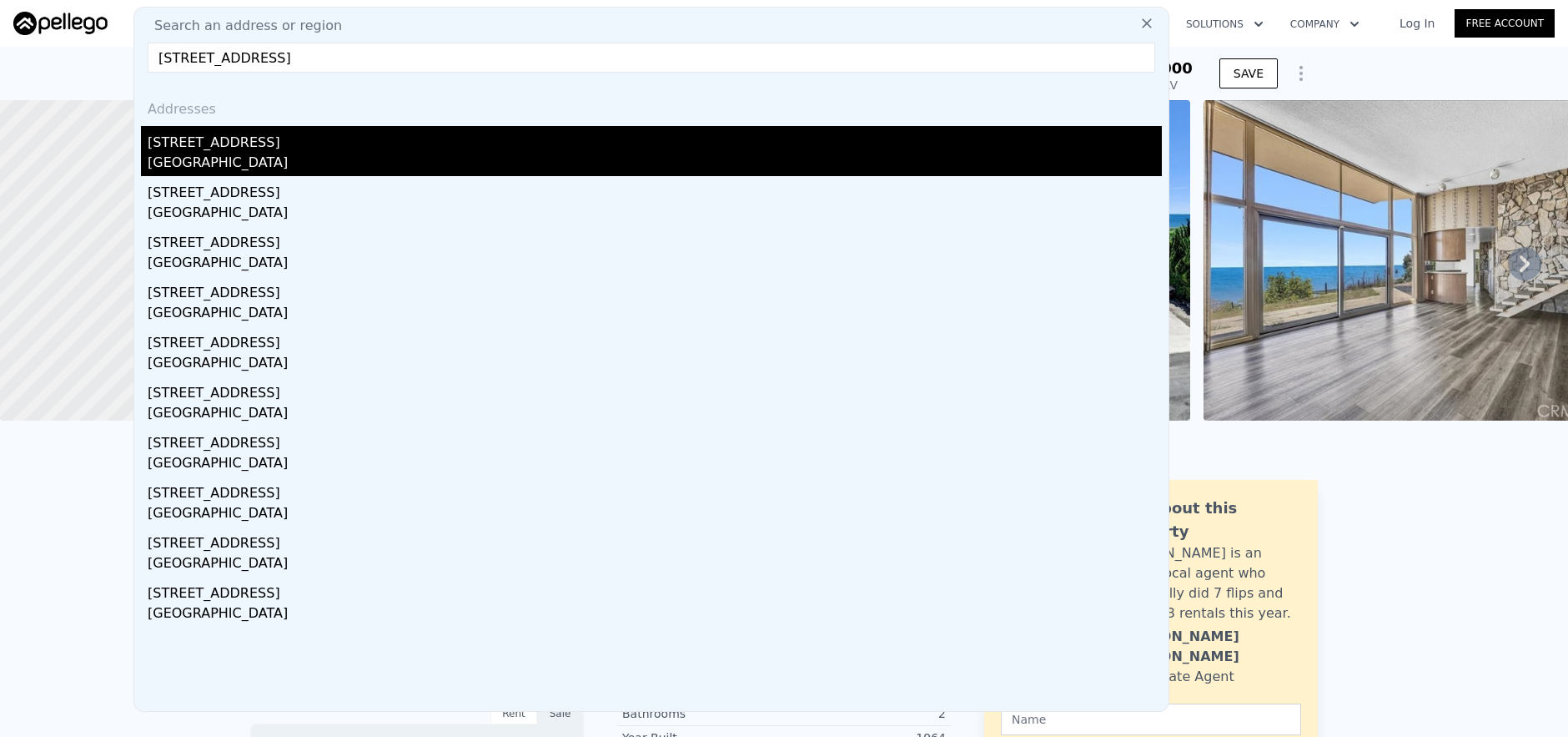
type input "[STREET_ADDRESS]"
click at [274, 146] on div "[STREET_ADDRESS]" at bounding box center [655, 139] width 1014 height 27
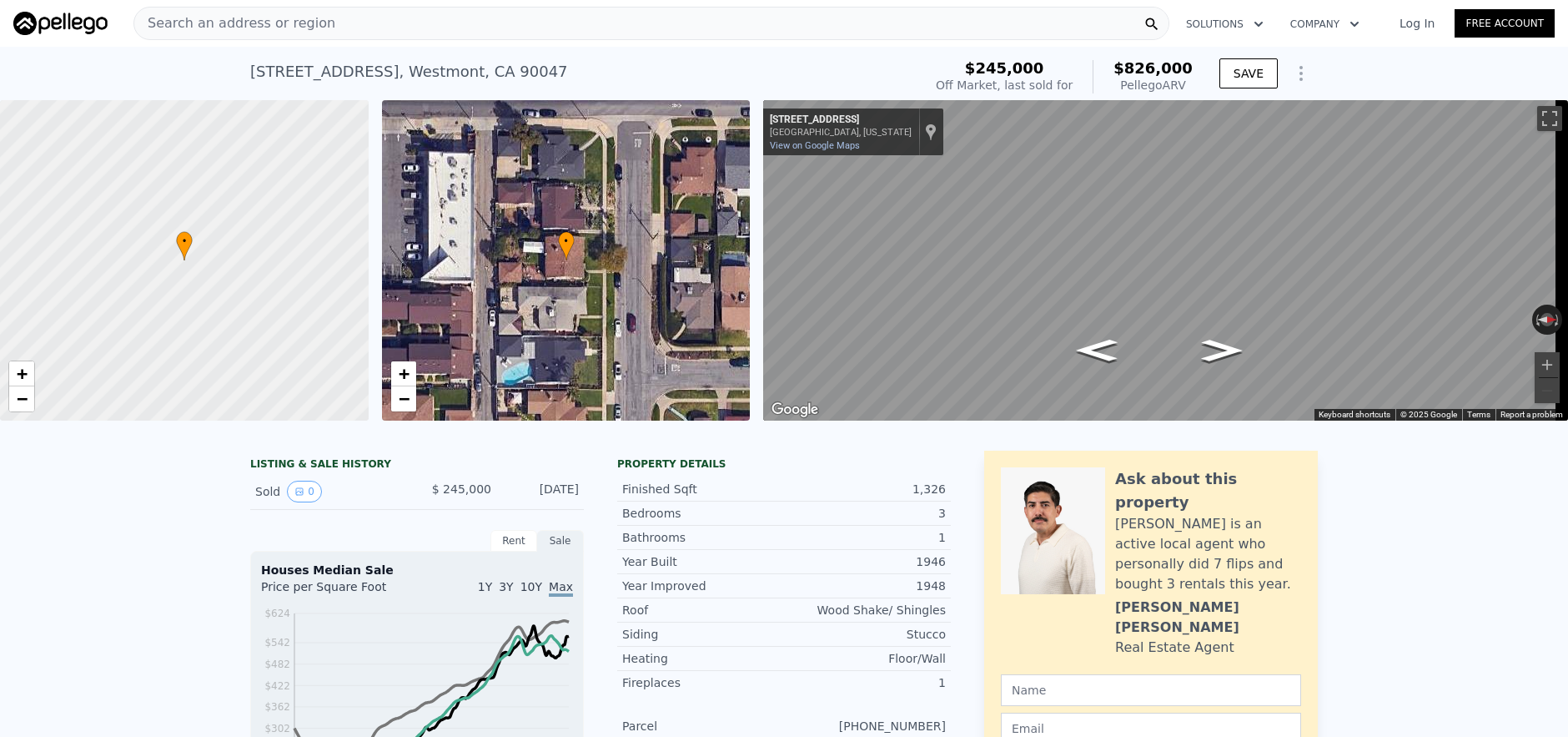
click at [427, 29] on div "Search an address or region" at bounding box center [651, 24] width 1036 height 33
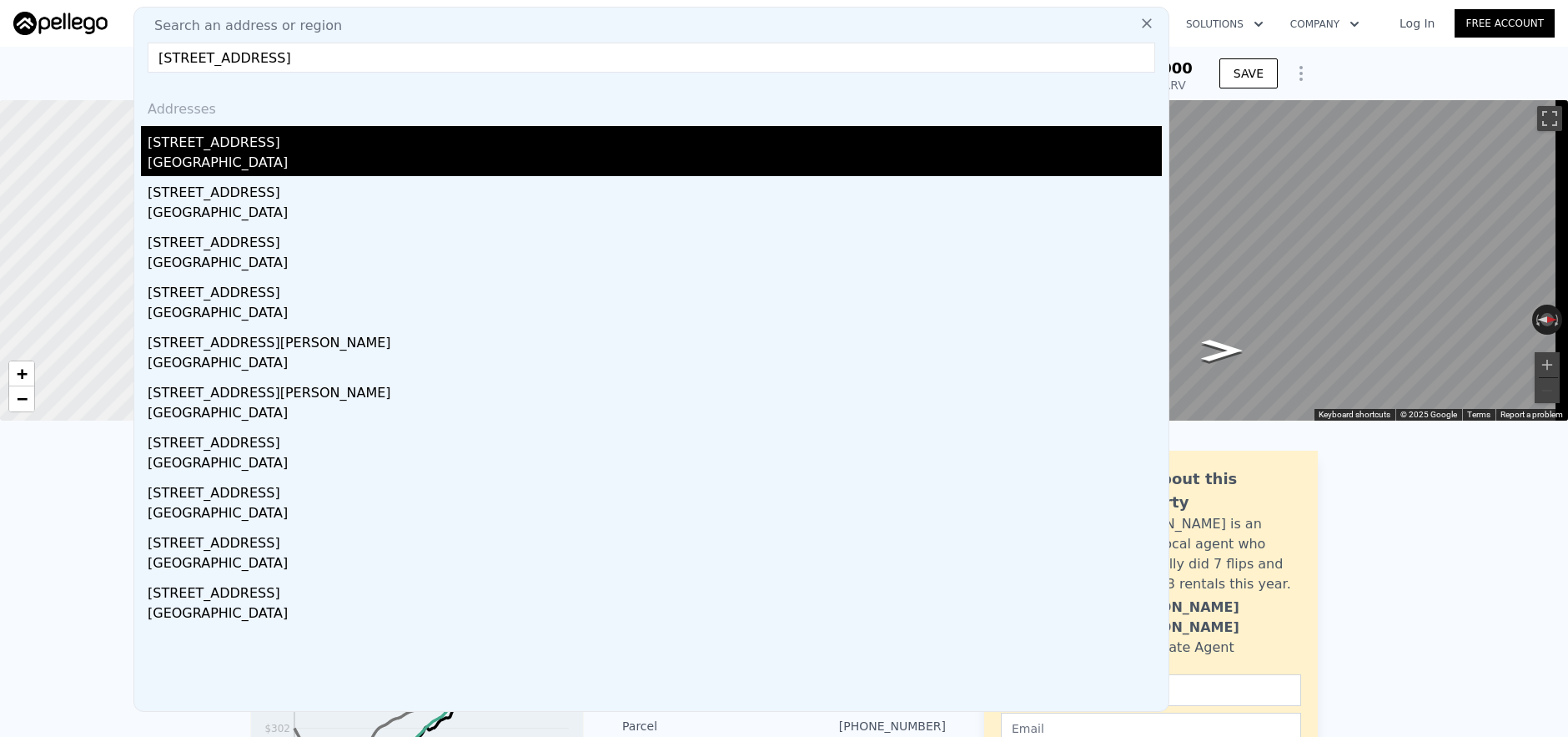
type input "[STREET_ADDRESS]"
click at [410, 141] on div "[STREET_ADDRESS]" at bounding box center [655, 139] width 1014 height 27
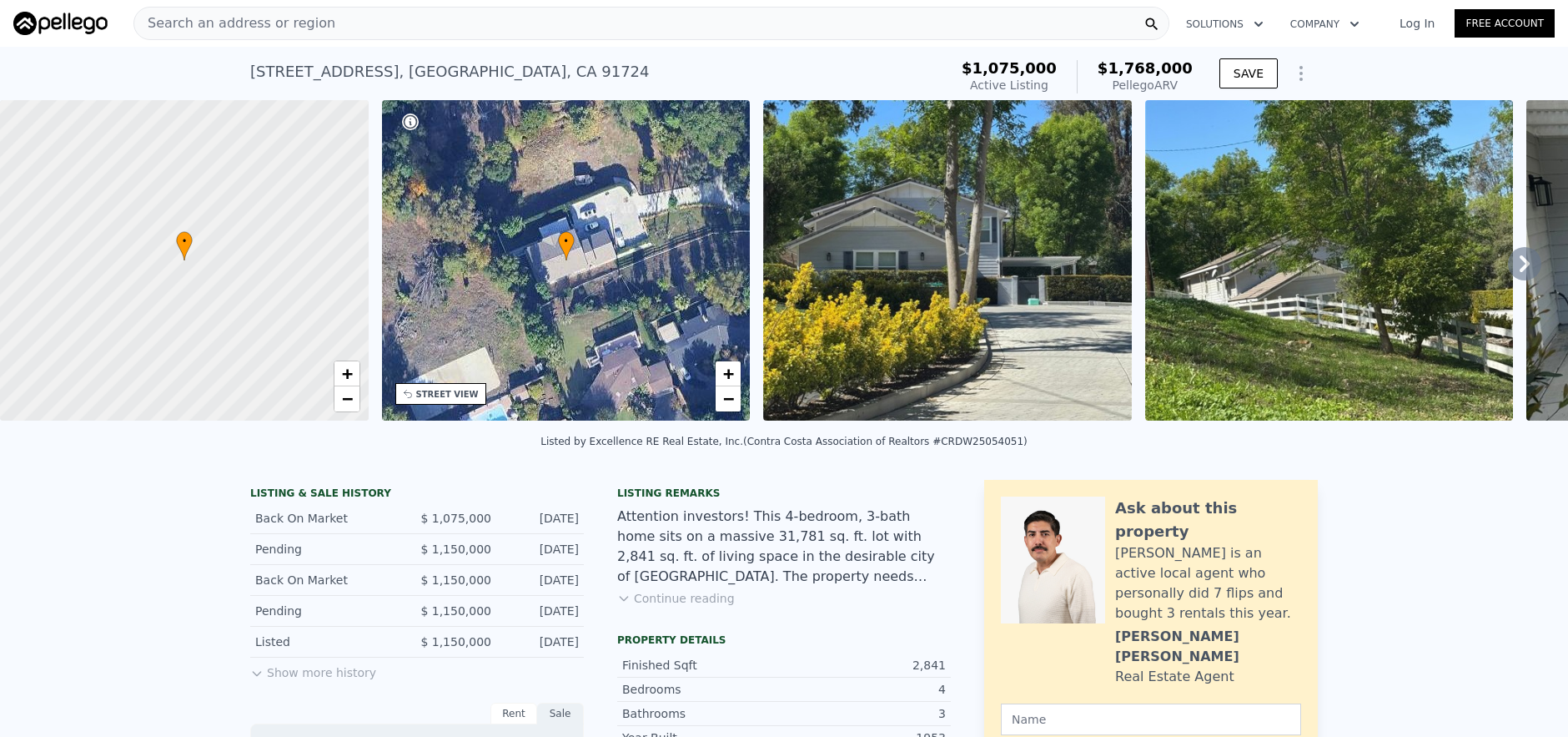
click at [517, 29] on div "Search an address or region" at bounding box center [651, 24] width 1036 height 33
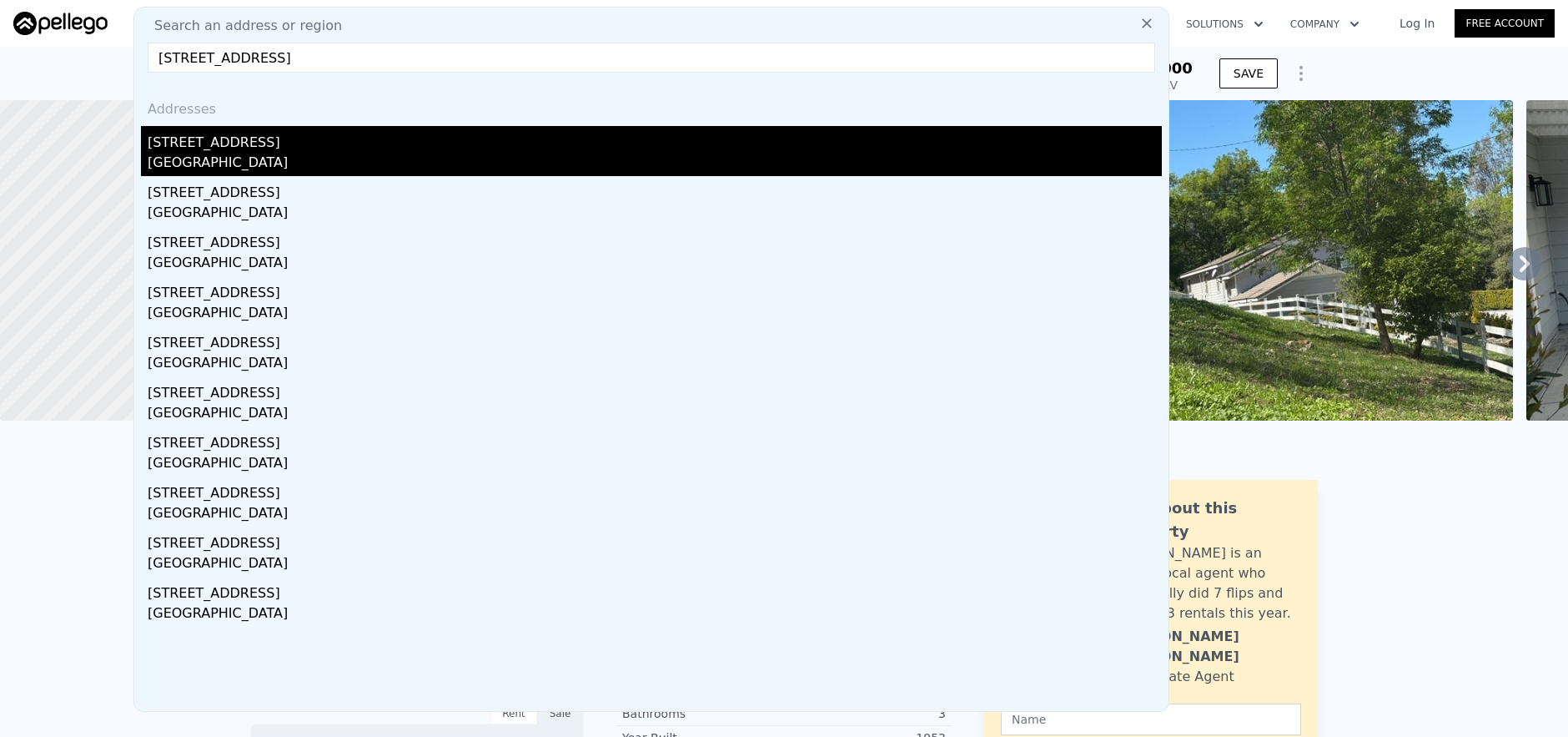
type input "[STREET_ADDRESS]"
click at [498, 146] on div "[STREET_ADDRESS]" at bounding box center [655, 139] width 1014 height 27
